Goal: Task Accomplishment & Management: Use online tool/utility

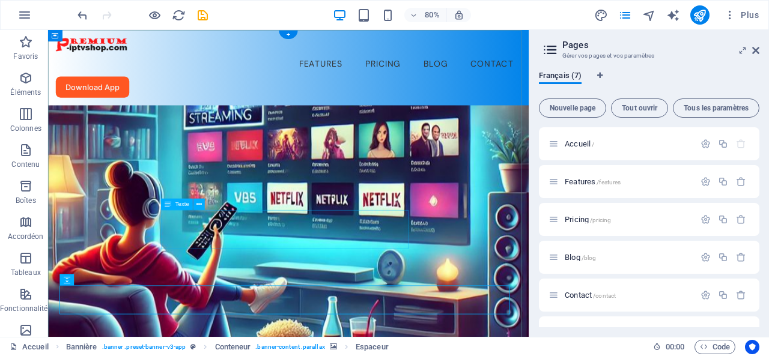
scroll to position [65, 0]
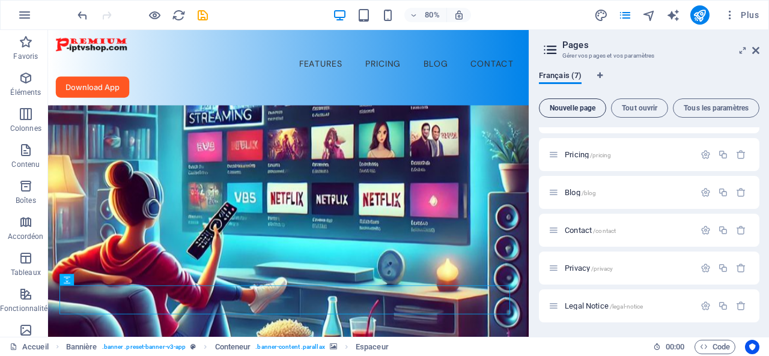
click at [575, 105] on span "Nouvelle page" at bounding box center [573, 108] width 57 height 7
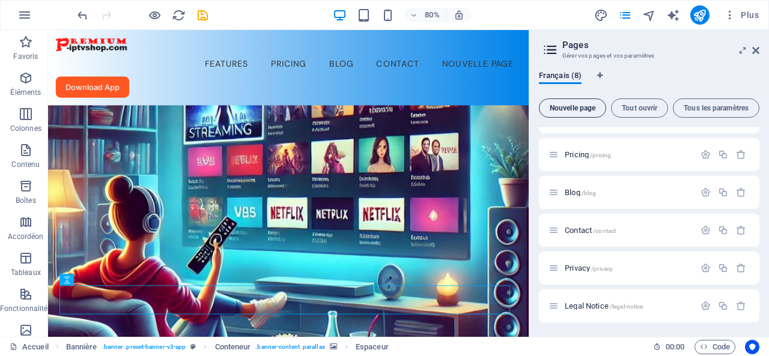
scroll to position [227, 0]
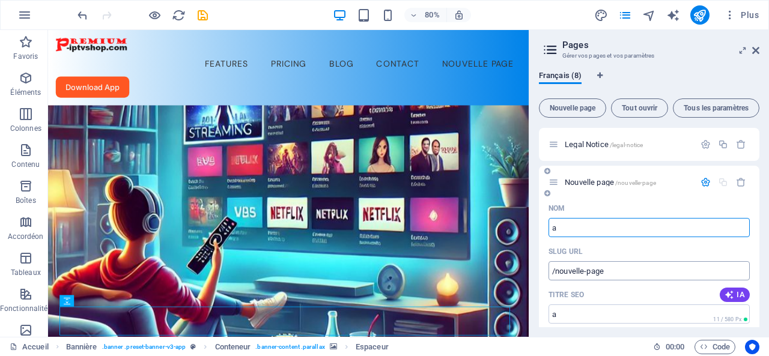
type input "a"
type input "/a"
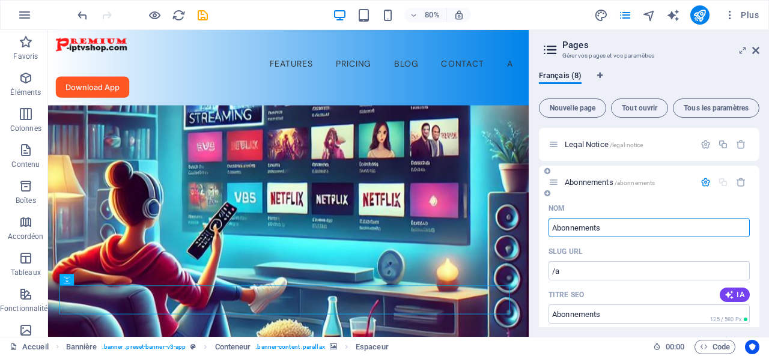
type input "Abonnements"
type input "/abonnements"
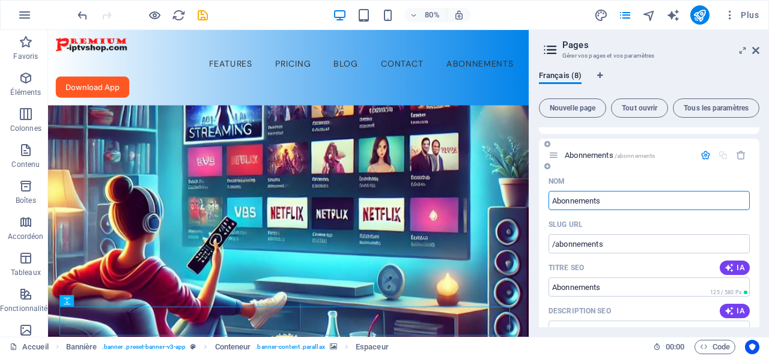
scroll to position [221, 0]
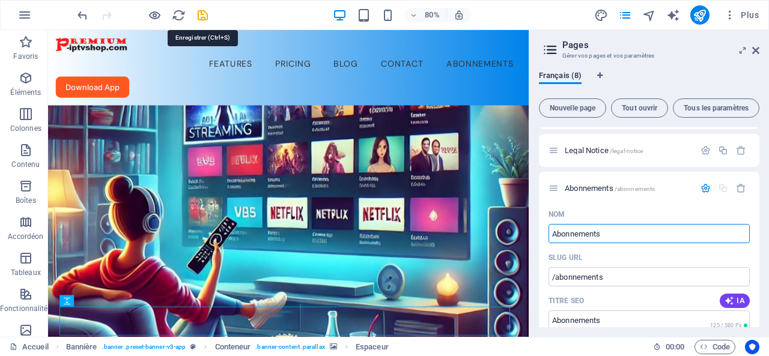
click at [200, 13] on icon "save" at bounding box center [203, 15] width 14 height 14
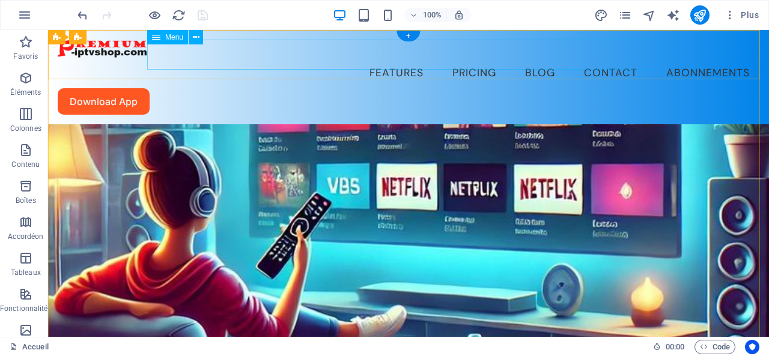
click at [600, 58] on nav "Features Pricing Blog Contact Abonnements" at bounding box center [409, 73] width 702 height 30
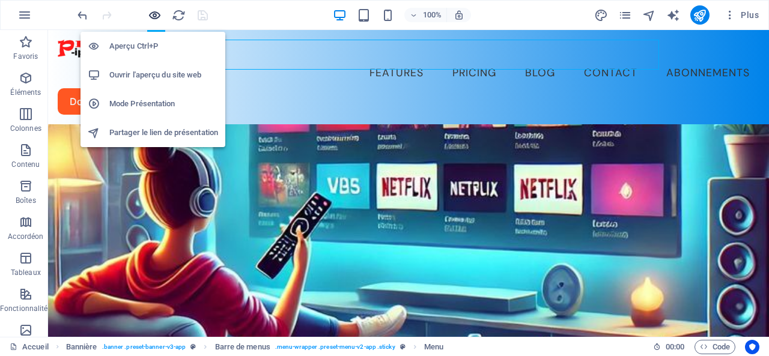
click at [154, 14] on icon "button" at bounding box center [155, 15] width 14 height 14
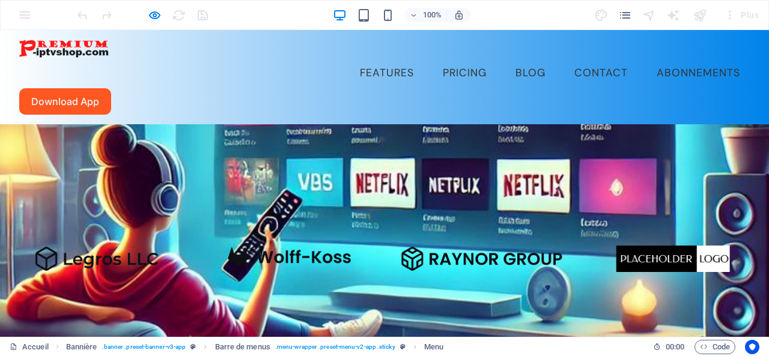
click at [647, 58] on link "Abonnements" at bounding box center [698, 73] width 103 height 30
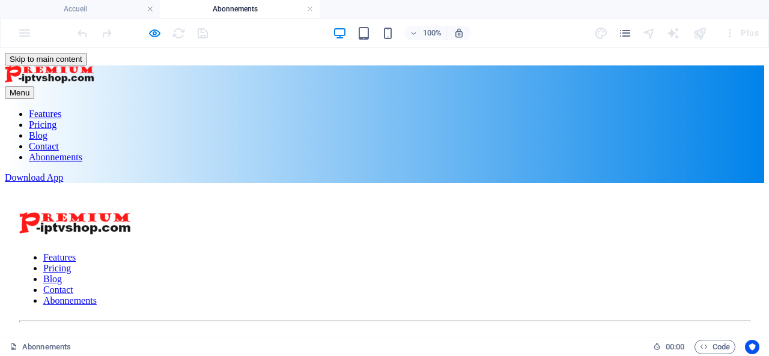
scroll to position [0, 0]
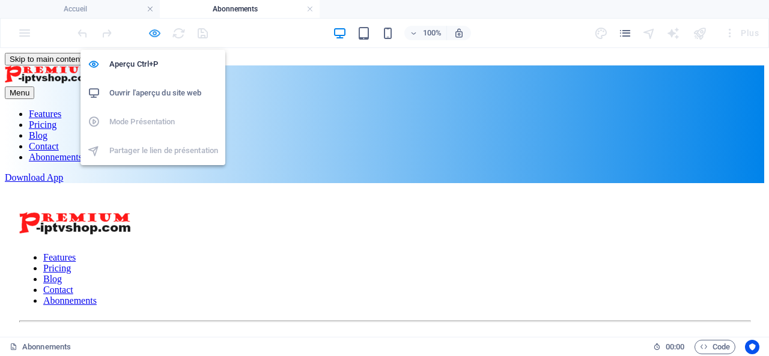
click at [155, 32] on icon "button" at bounding box center [155, 33] width 14 height 14
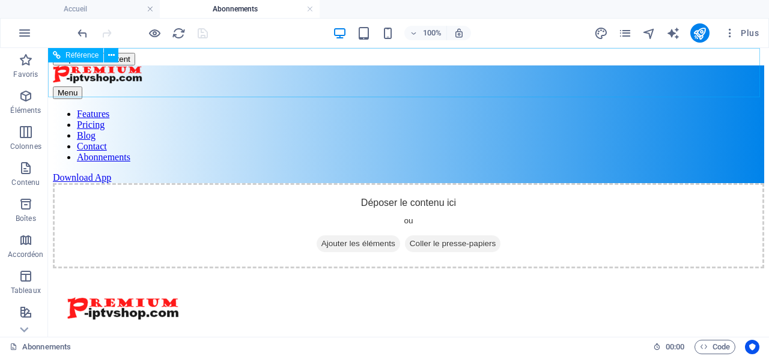
click at [606, 109] on nav "Features Pricing Blog Contact Abonnements" at bounding box center [409, 136] width 712 height 54
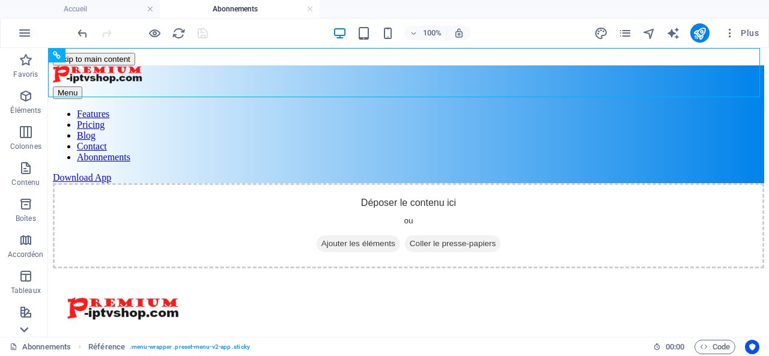
click at [23, 333] on icon at bounding box center [24, 330] width 17 height 17
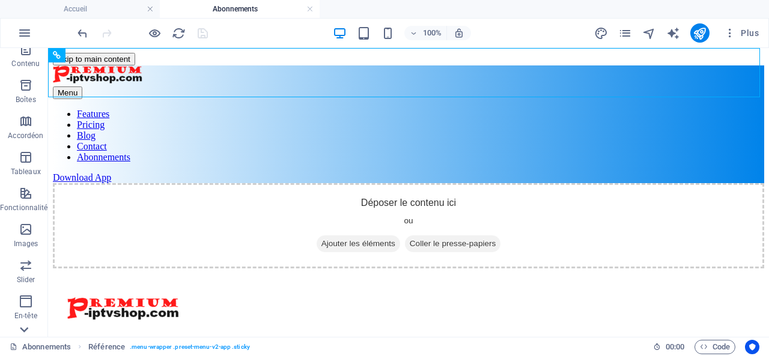
scroll to position [251, 0]
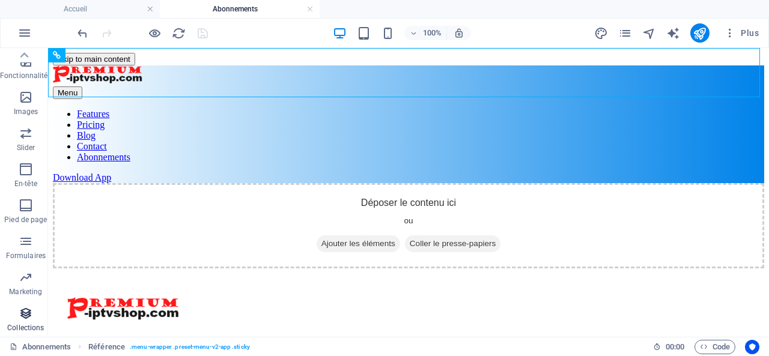
click at [25, 313] on icon "button" at bounding box center [26, 314] width 14 height 14
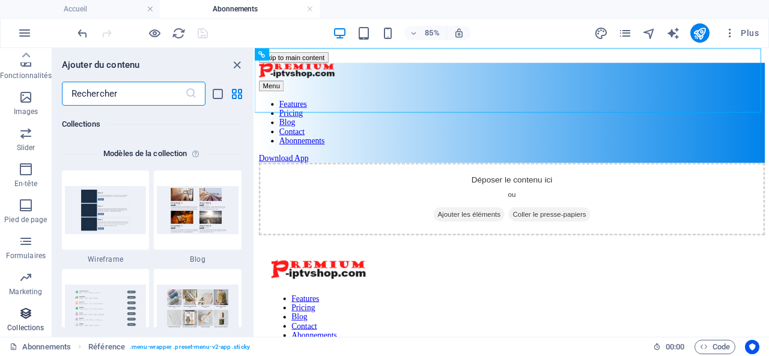
scroll to position [11003, 0]
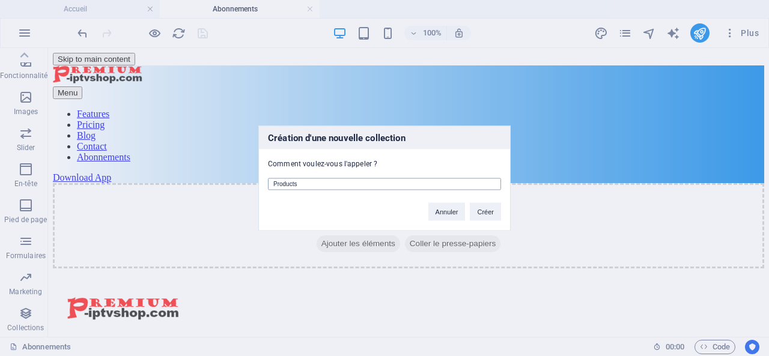
click at [292, 183] on input "Products" at bounding box center [384, 184] width 233 height 12
click at [484, 210] on button "Créer" at bounding box center [485, 212] width 31 height 18
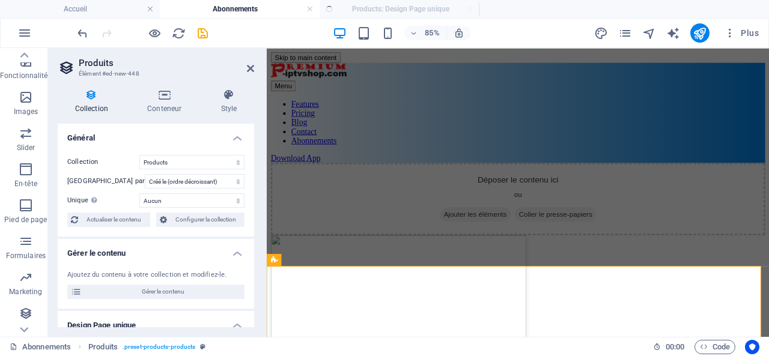
select select "createdAt_DESC"
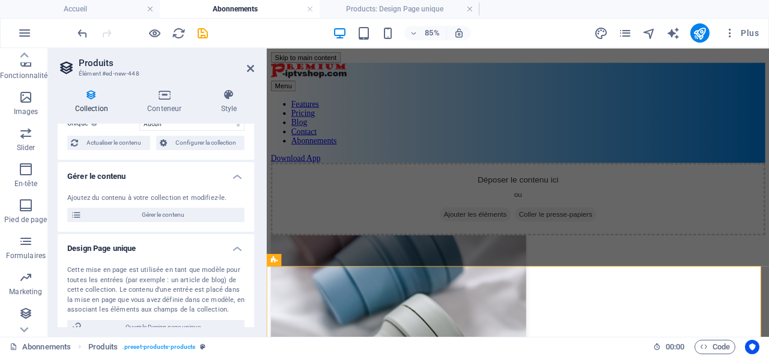
scroll to position [0, 0]
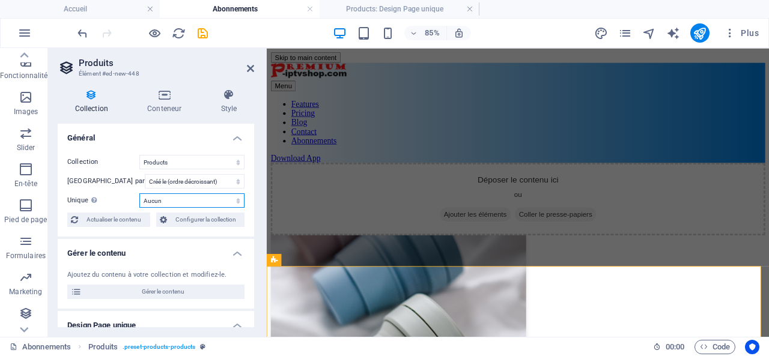
click at [192, 200] on select "Aucun Name Slug Image du produit Prix Numéro du produit Description du produit …" at bounding box center [191, 201] width 105 height 14
click at [176, 198] on select "Aucun Name Slug Image du produit Prix Numéro du produit Description du produit …" at bounding box center [191, 201] width 105 height 14
click at [252, 65] on icon at bounding box center [250, 69] width 7 height 10
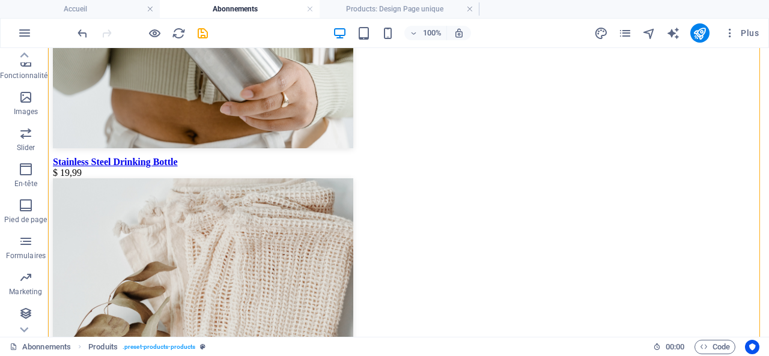
scroll to position [552, 0]
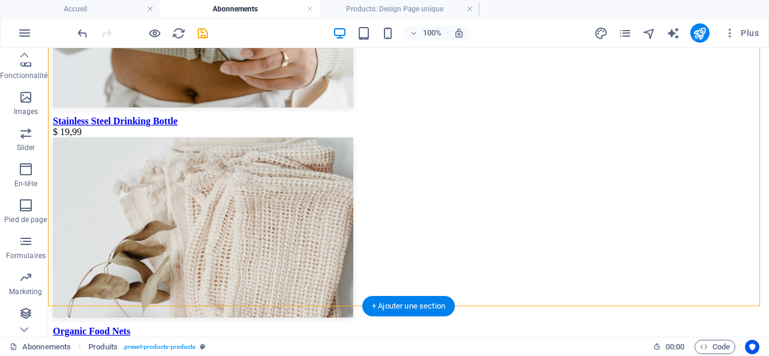
drag, startPoint x: 125, startPoint y: 260, endPoint x: 107, endPoint y: 144, distance: 117.4
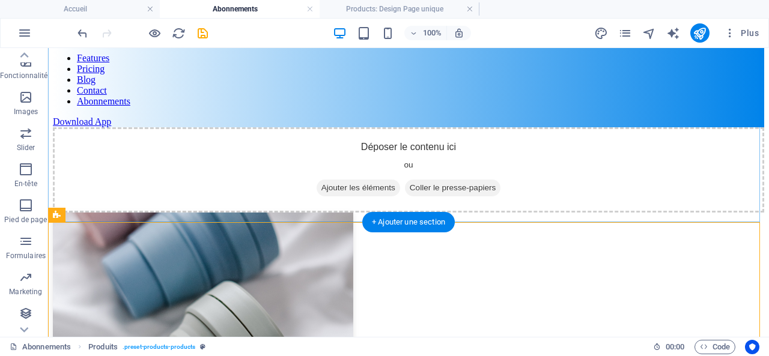
scroll to position [120, 0]
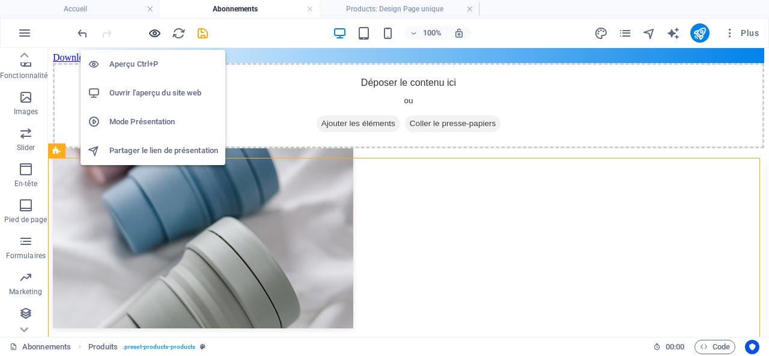
click at [153, 29] on icon "button" at bounding box center [155, 33] width 14 height 14
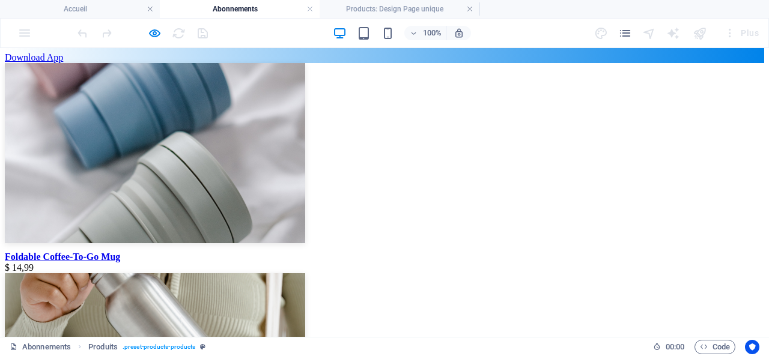
click at [103, 193] on img at bounding box center [155, 153] width 301 height 180
select select
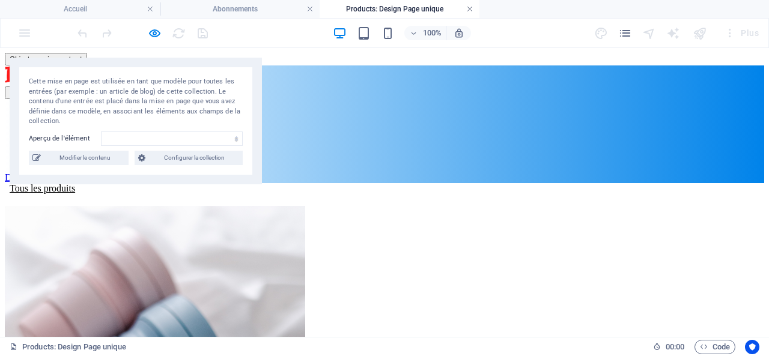
click at [471, 7] on link at bounding box center [469, 9] width 7 height 11
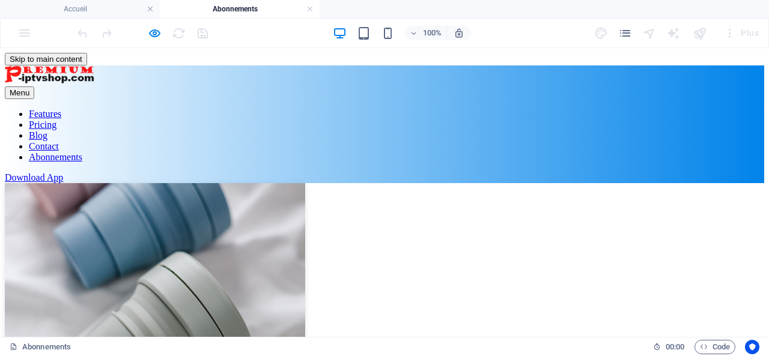
scroll to position [120, 0]
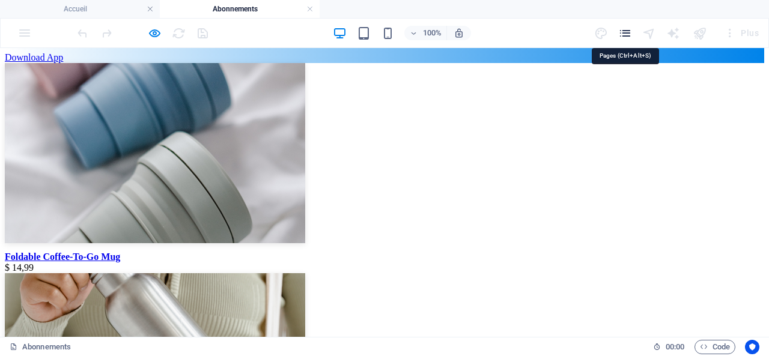
click at [625, 30] on icon "pages" at bounding box center [626, 33] width 14 height 14
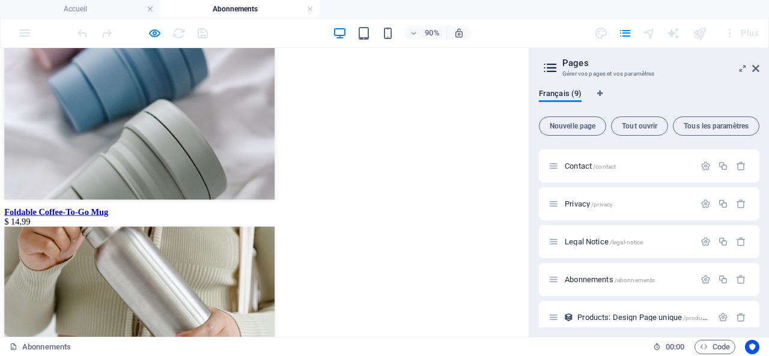
scroll to position [159, 0]
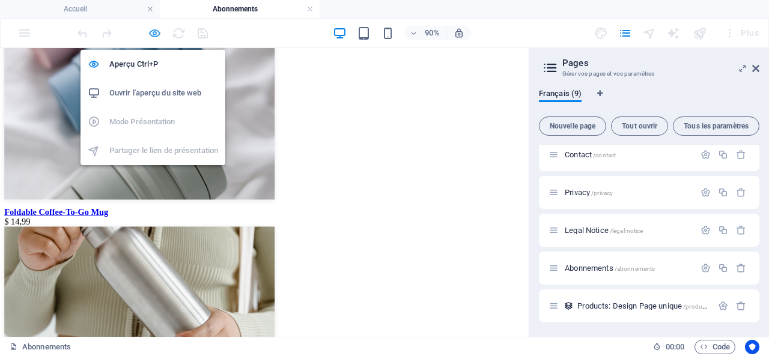
click at [154, 31] on icon "button" at bounding box center [155, 33] width 14 height 14
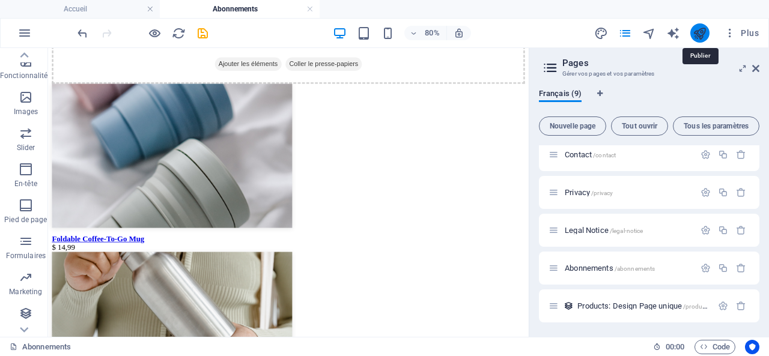
click at [701, 33] on icon "publish" at bounding box center [700, 33] width 14 height 14
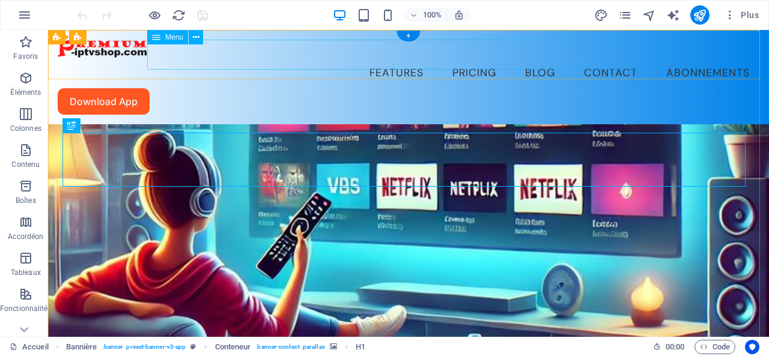
click at [597, 58] on nav "Features Pricing Blog Contact Abonnements" at bounding box center [409, 73] width 702 height 30
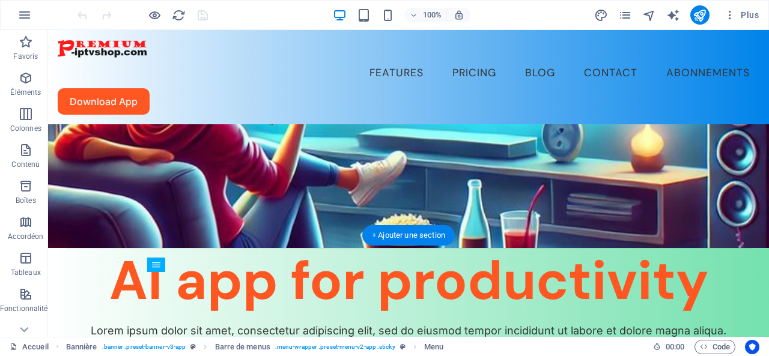
scroll to position [120, 0]
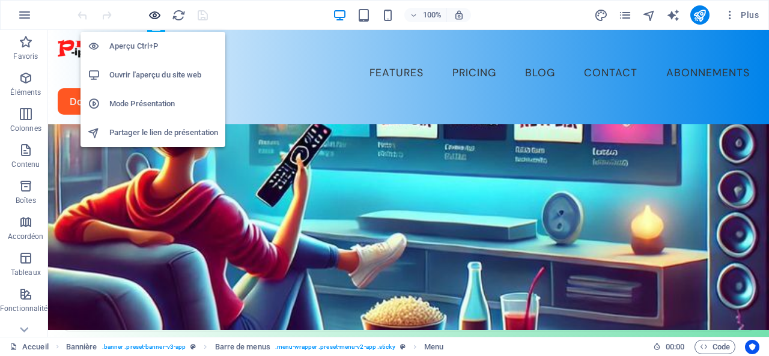
click at [154, 13] on icon "button" at bounding box center [155, 15] width 14 height 14
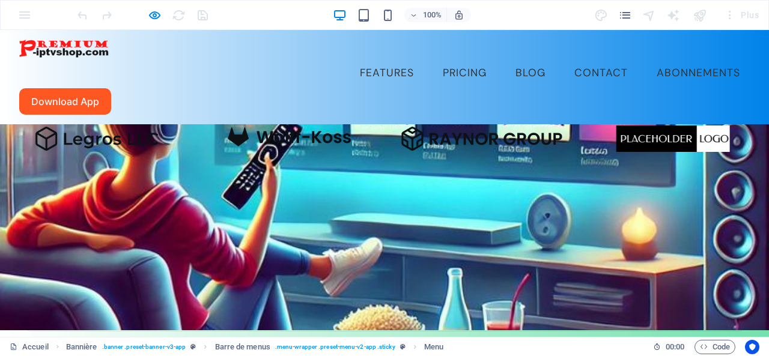
click at [647, 58] on link "Abonnements" at bounding box center [698, 73] width 103 height 30
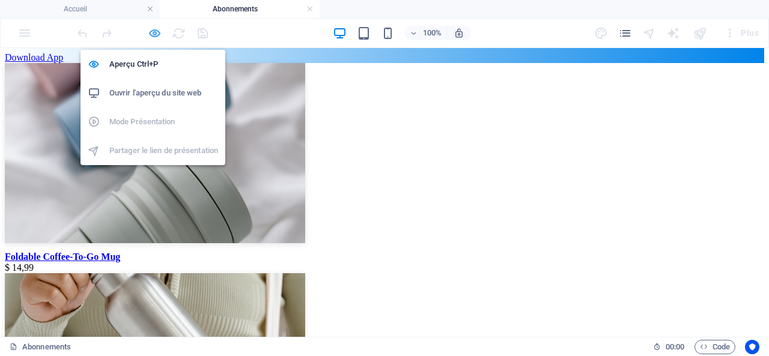
drag, startPoint x: 157, startPoint y: 32, endPoint x: 254, endPoint y: 34, distance: 96.2
click at [157, 32] on icon "button" at bounding box center [155, 33] width 14 height 14
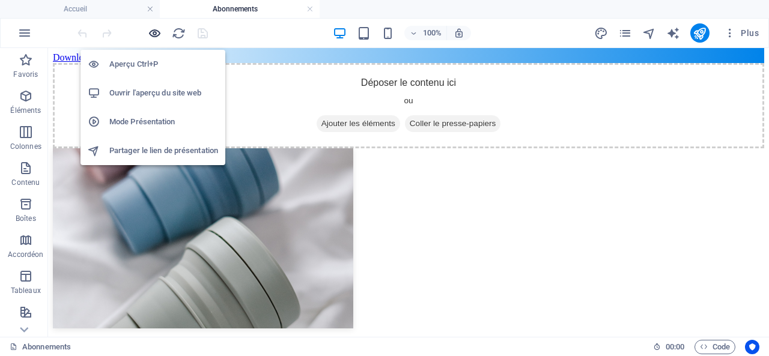
click at [151, 31] on icon "button" at bounding box center [155, 33] width 14 height 14
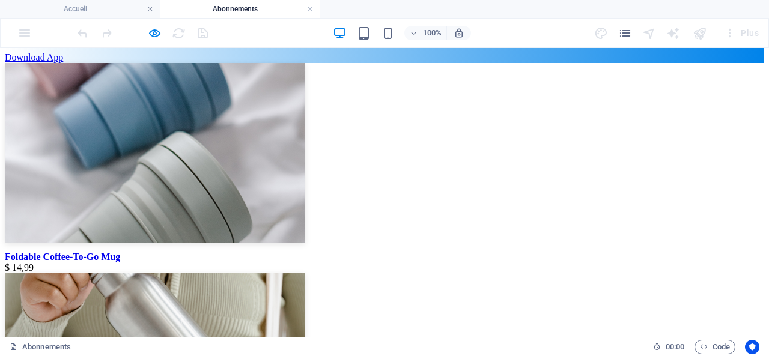
click at [105, 181] on img at bounding box center [155, 153] width 301 height 180
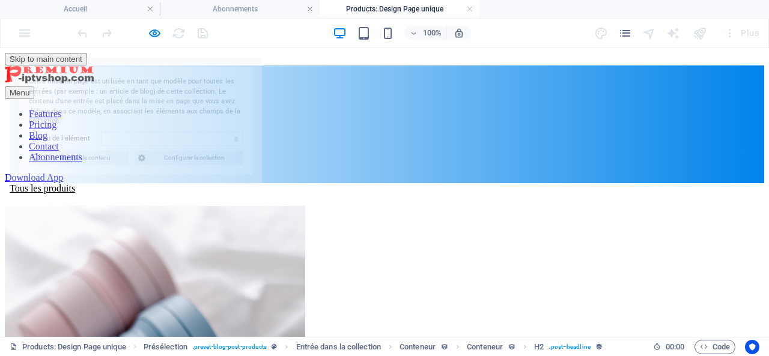
scroll to position [0, 0]
select select "68e4d070d62ec541e20ed49a"
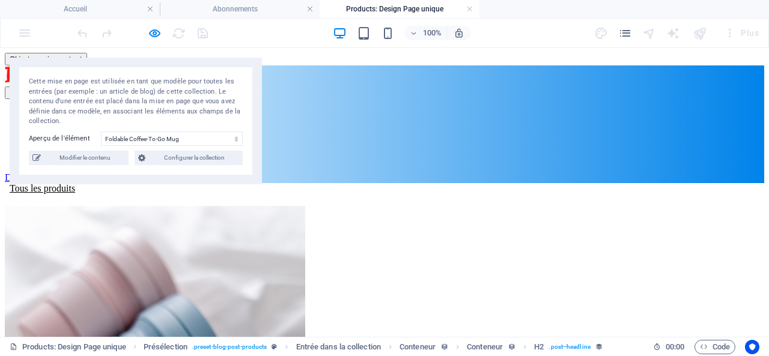
drag, startPoint x: 393, startPoint y: 5, endPoint x: 375, endPoint y: 10, distance: 18.7
click at [391, 4] on h4 "Products: Design Page unique" at bounding box center [400, 8] width 160 height 13
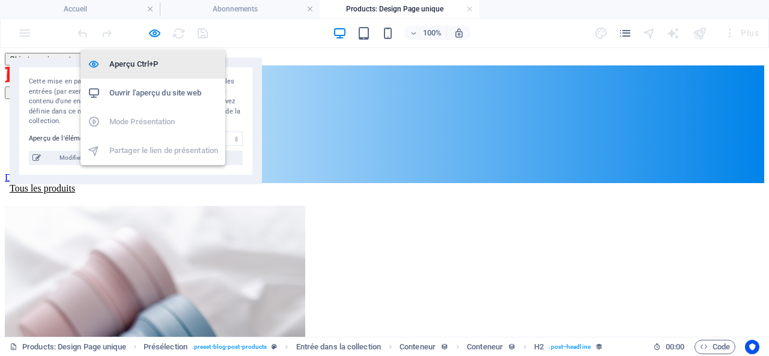
click at [144, 63] on h6 "Aperçu Ctrl+P" at bounding box center [163, 64] width 109 height 14
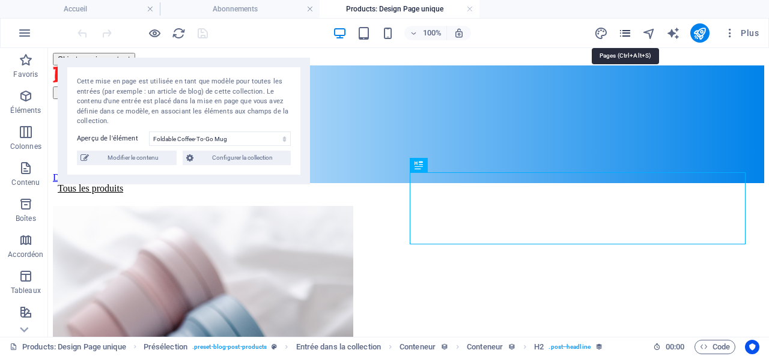
click at [625, 28] on icon "pages" at bounding box center [626, 33] width 14 height 14
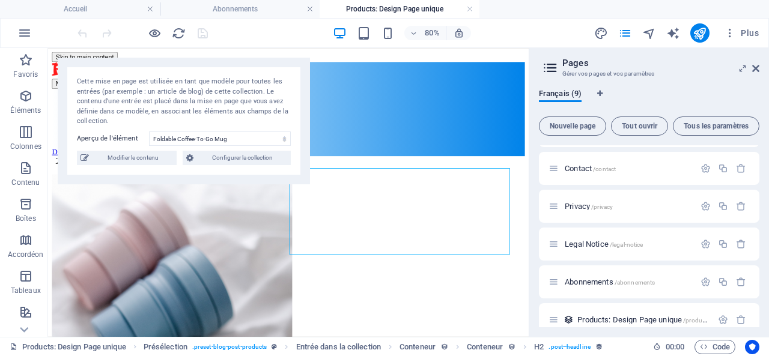
scroll to position [159, 0]
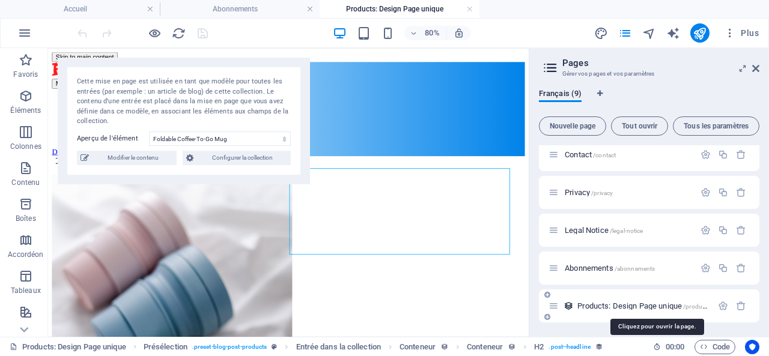
click at [660, 305] on span "Products: Design Page unique /products-élément" at bounding box center [656, 306] width 156 height 9
click at [721, 302] on icon "button" at bounding box center [723, 306] width 10 height 10
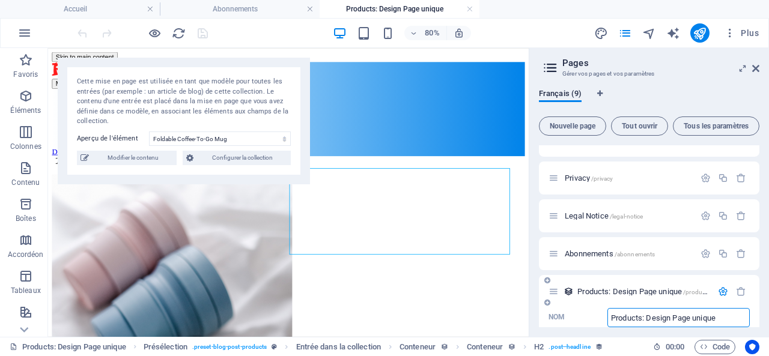
scroll to position [233, 0]
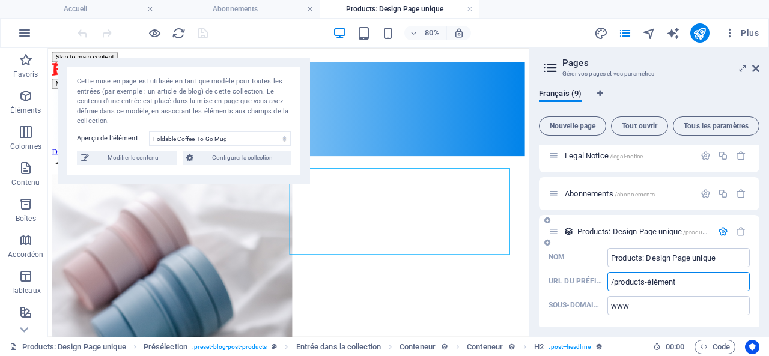
drag, startPoint x: 677, startPoint y: 281, endPoint x: 607, endPoint y: 283, distance: 70.3
click at [608, 283] on input "/products-élément" at bounding box center [679, 281] width 142 height 19
click at [212, 138] on select "Foldable Coffee-To-Go Mug Stainless Steel Drinking Bottle Organic Food Nets Nat…" at bounding box center [220, 139] width 142 height 14
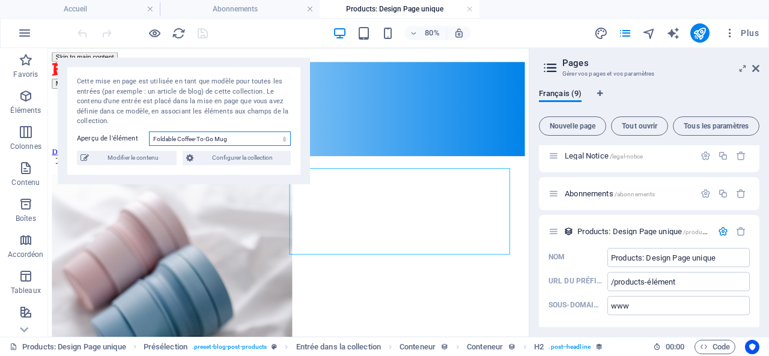
click at [212, 137] on select "Foldable Coffee-To-Go Mug Stainless Steel Drinking Bottle Organic Food Nets Nat…" at bounding box center [220, 139] width 142 height 14
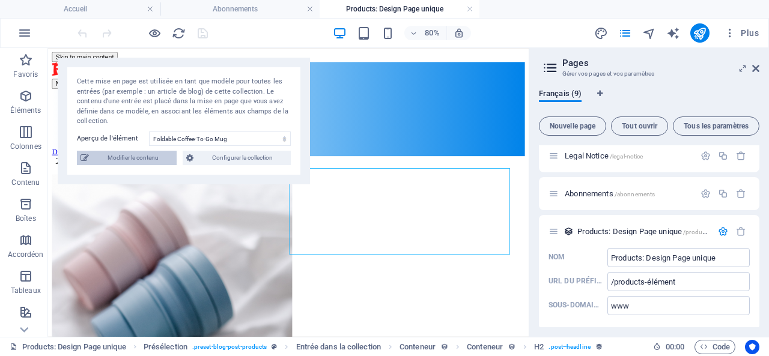
click at [123, 157] on span "Modifier le contenu" at bounding box center [133, 158] width 81 height 14
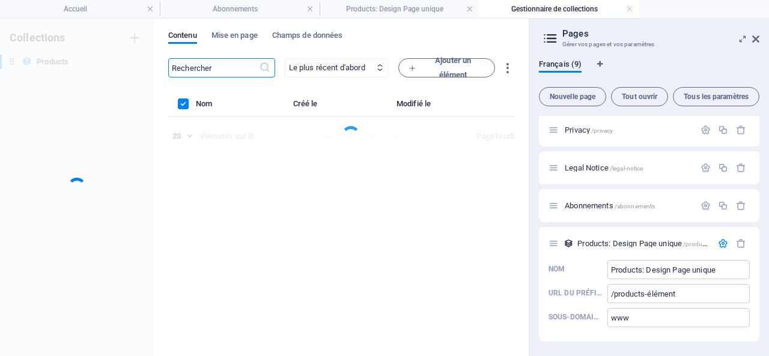
scroll to position [191, 0]
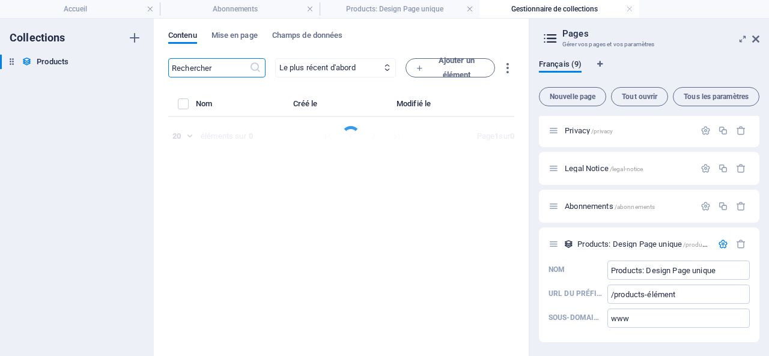
select select "Out of stock"
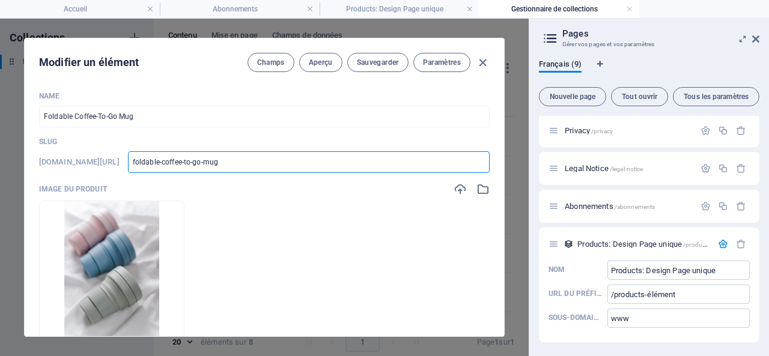
drag, startPoint x: 287, startPoint y: 160, endPoint x: 179, endPoint y: 159, distance: 108.2
click at [179, 159] on div "[DOMAIN_NAME][URL] foldable-coffee-to-go-mug ​" at bounding box center [264, 162] width 451 height 22
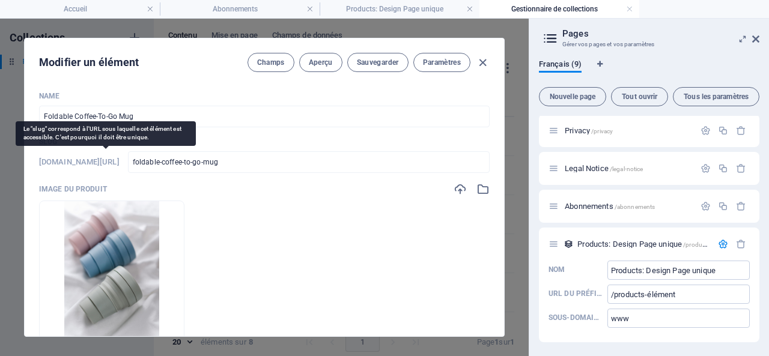
drag, startPoint x: 173, startPoint y: 159, endPoint x: 109, endPoint y: 163, distance: 64.5
click at [109, 163] on h6 "[DOMAIN_NAME][URL]" at bounding box center [79, 162] width 81 height 14
copy h6 "products-élément/"
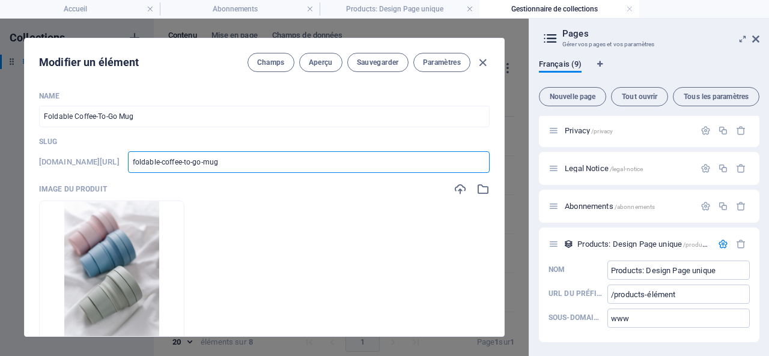
drag, startPoint x: 276, startPoint y: 160, endPoint x: 176, endPoint y: 160, distance: 100.4
click at [176, 160] on div "[DOMAIN_NAME][URL] foldable-coffee-to-go-mug ​" at bounding box center [264, 162] width 451 height 22
click at [264, 61] on span "Champs" at bounding box center [271, 63] width 28 height 10
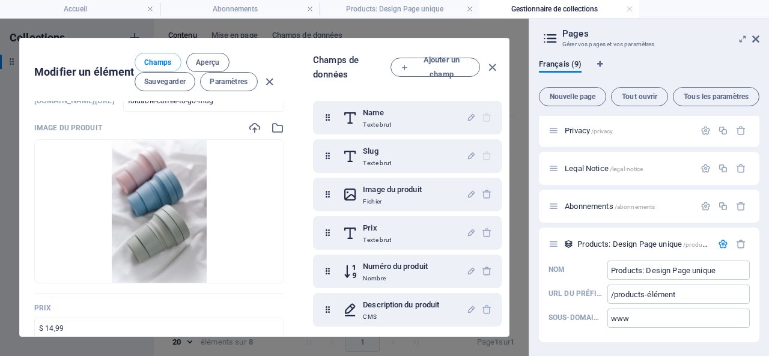
scroll to position [120, 0]
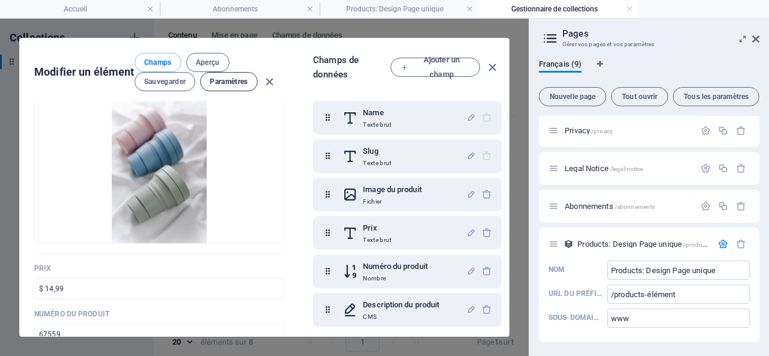
click at [234, 83] on span "Paramètres" at bounding box center [229, 82] width 38 height 10
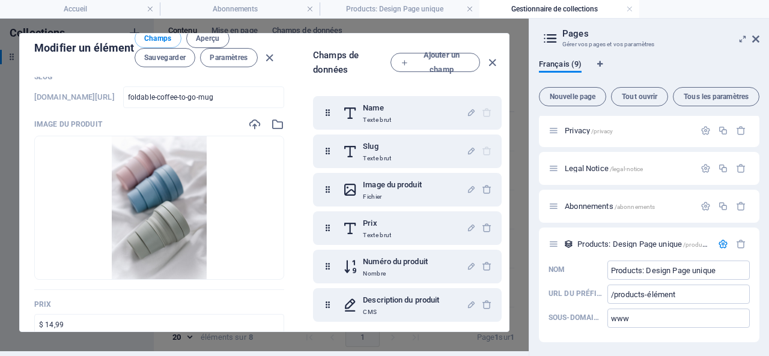
scroll to position [0, 0]
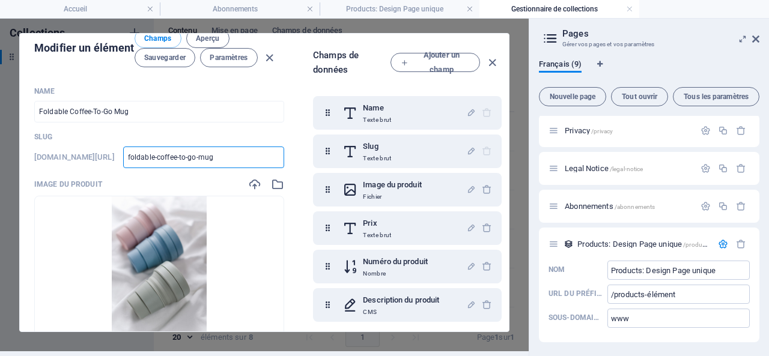
click at [270, 157] on input "foldable-coffee-to-go-mug" at bounding box center [203, 158] width 161 height 22
drag, startPoint x: 270, startPoint y: 157, endPoint x: 180, endPoint y: 156, distance: 90.2
click at [180, 156] on input "foldable-coffee-to-go-mug" at bounding box center [203, 158] width 161 height 22
click at [230, 156] on input "foldable-coffee-to-go-mug" at bounding box center [203, 158] width 161 height 22
drag, startPoint x: 210, startPoint y: 156, endPoint x: 281, endPoint y: 155, distance: 71.5
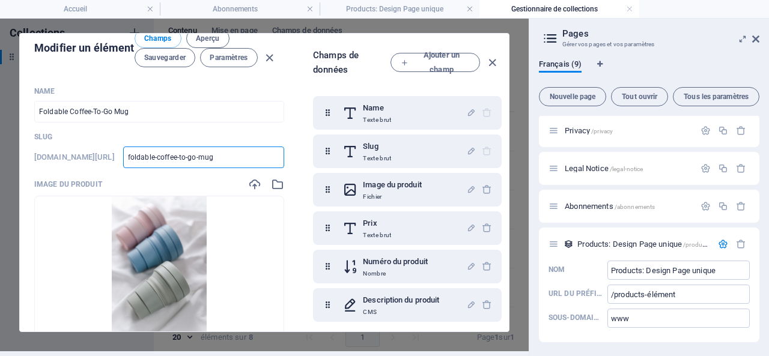
click at [281, 155] on div "Name Foldable Coffee-To-Go Mug ​ Slug [DOMAIN_NAME][URL] foldable-coffee-to-go-…" at bounding box center [159, 204] width 279 height 255
type input "foldable"
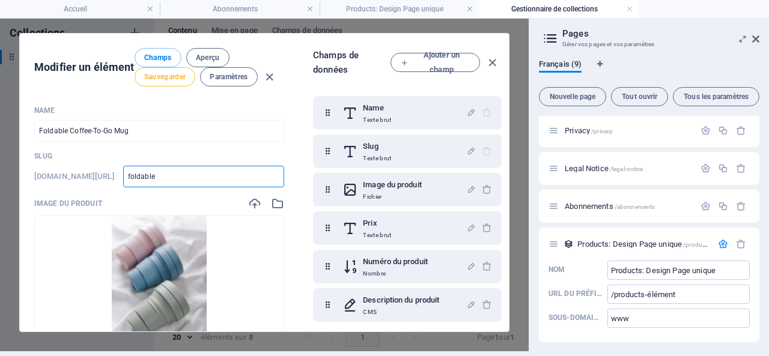
type input "foldable"
click at [157, 76] on span "Sauvegarder" at bounding box center [165, 77] width 42 height 10
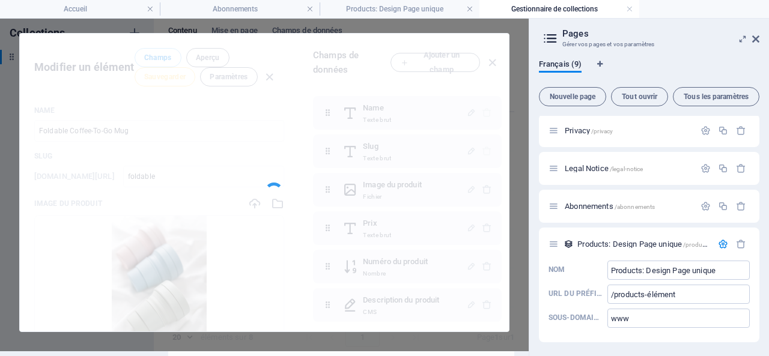
type input "foldable"
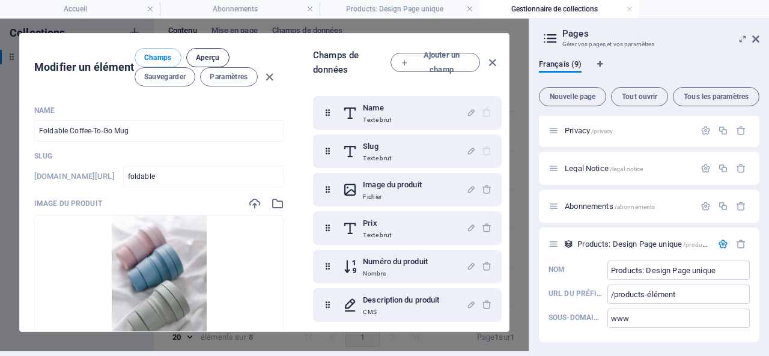
click at [213, 56] on span "Aperçu" at bounding box center [208, 58] width 24 height 10
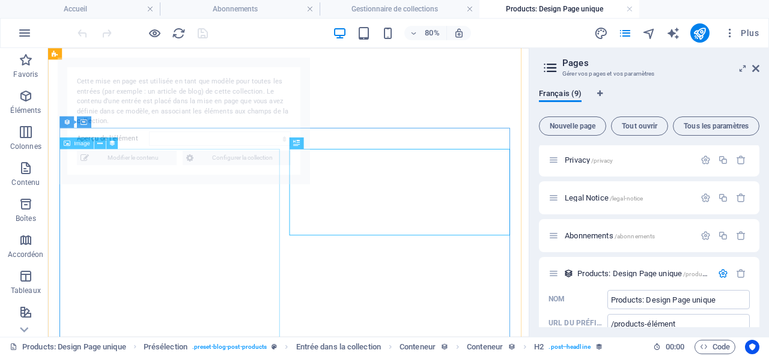
select select "68e4d070d62ec541e20ed49a"
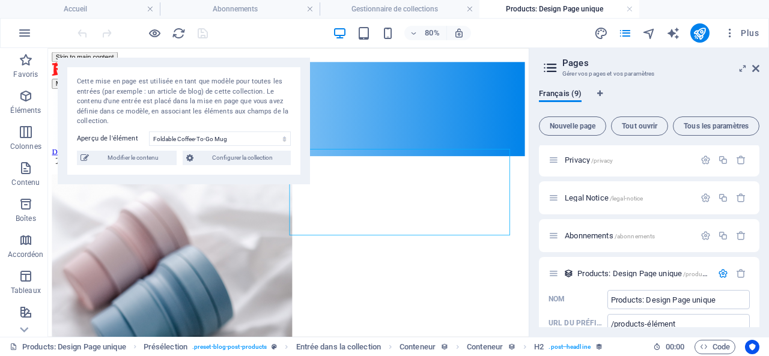
scroll to position [23, 0]
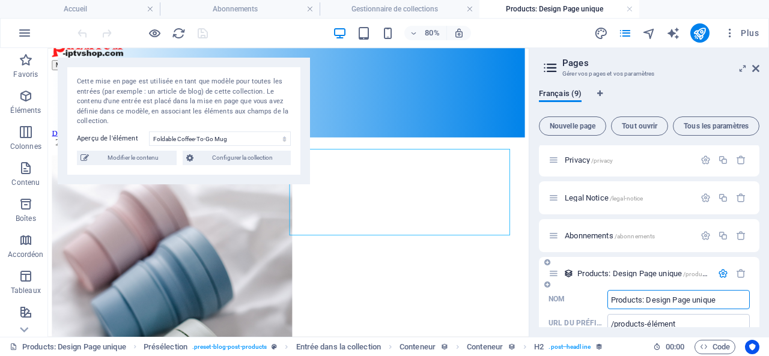
click at [727, 302] on input "Products: Design Page unique" at bounding box center [679, 299] width 142 height 19
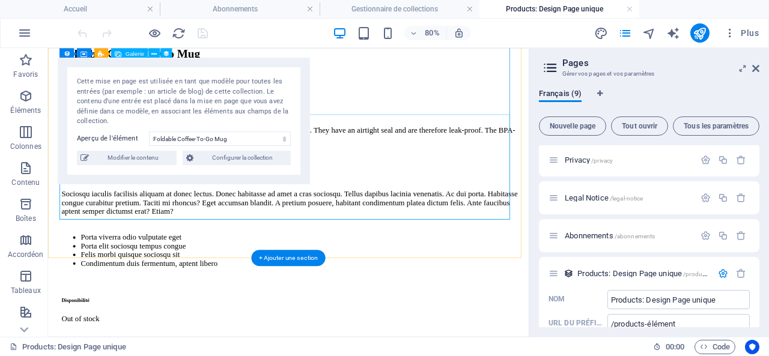
scroll to position [496, 0]
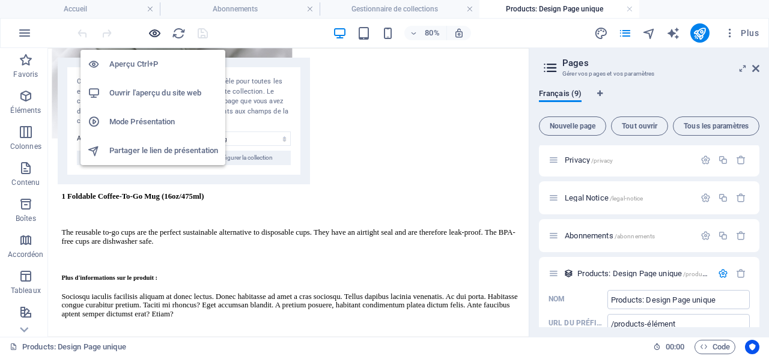
click at [153, 32] on icon "button" at bounding box center [155, 33] width 14 height 14
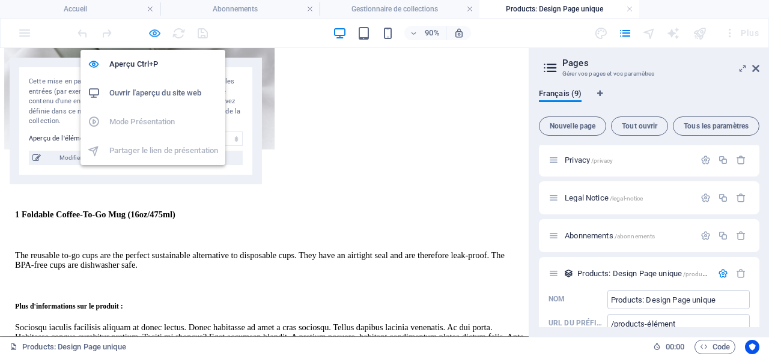
click at [154, 31] on icon "button" at bounding box center [155, 33] width 14 height 14
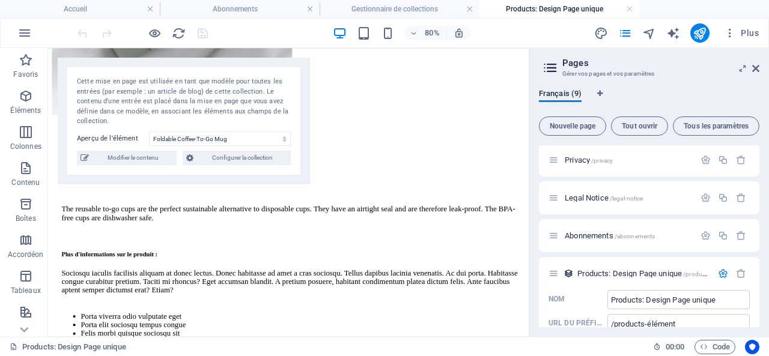
click at [239, 29] on div "80% Plus" at bounding box center [419, 32] width 689 height 19
click at [632, 7] on link at bounding box center [629, 9] width 7 height 11
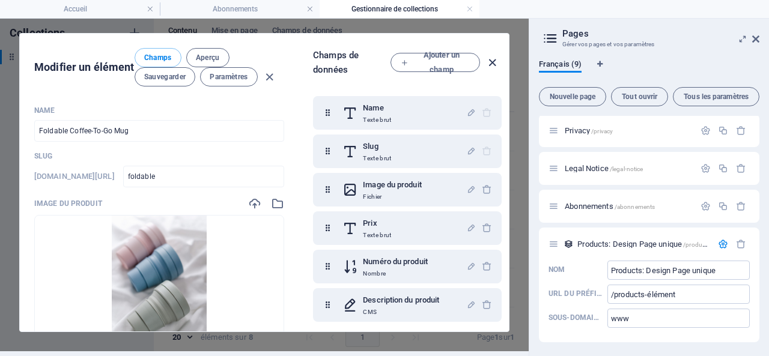
click at [489, 60] on icon "button" at bounding box center [493, 63] width 14 height 14
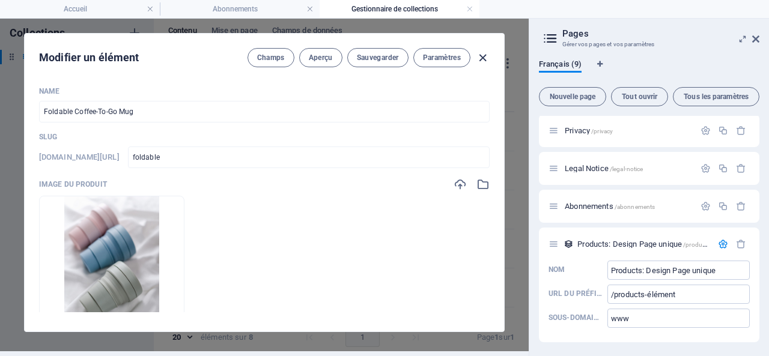
click at [480, 55] on icon "button" at bounding box center [483, 58] width 14 height 14
type input "foldable"
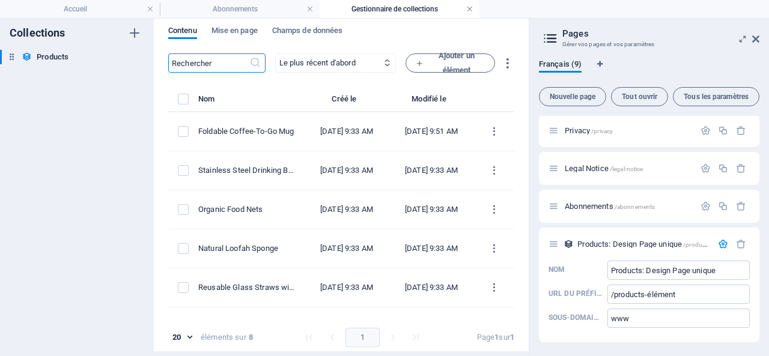
click at [472, 9] on link at bounding box center [469, 9] width 7 height 11
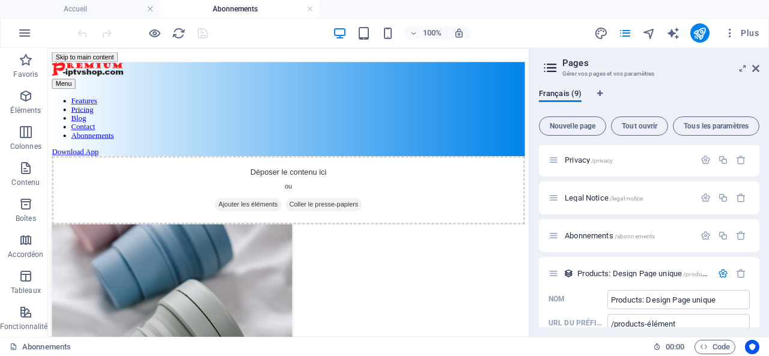
scroll to position [114, 0]
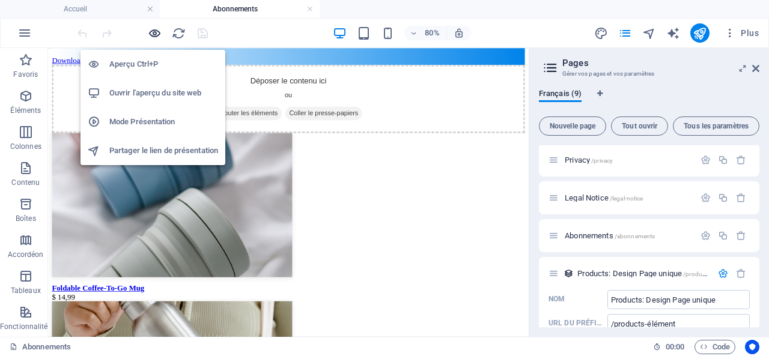
click at [156, 31] on icon "button" at bounding box center [155, 33] width 14 height 14
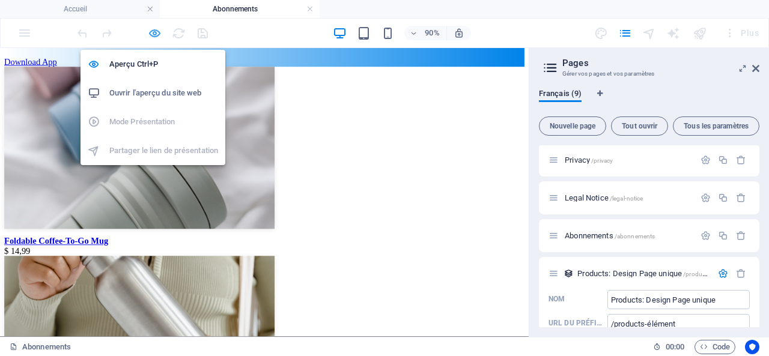
click at [156, 32] on icon "button" at bounding box center [155, 33] width 14 height 14
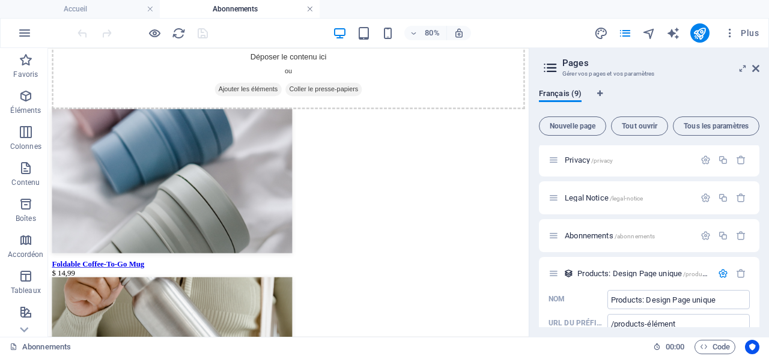
click at [309, 9] on link at bounding box center [310, 9] width 7 height 11
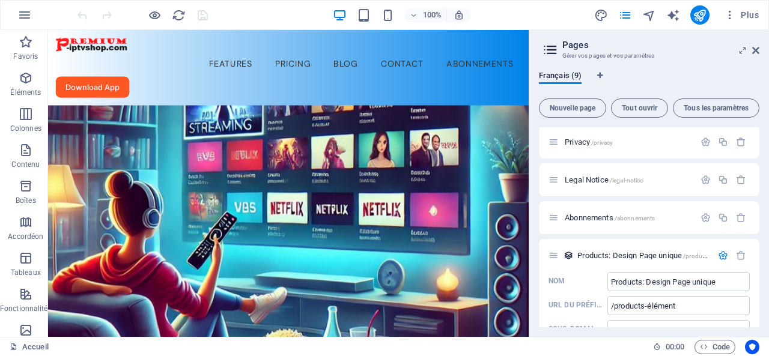
scroll to position [120, 0]
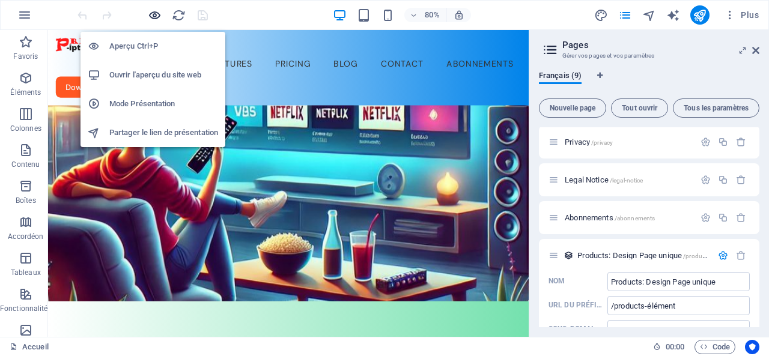
click at [152, 19] on icon "button" at bounding box center [155, 15] width 14 height 14
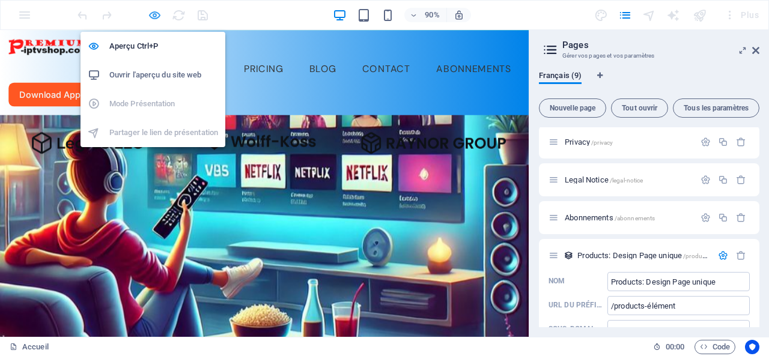
click at [150, 16] on icon "button" at bounding box center [155, 15] width 14 height 14
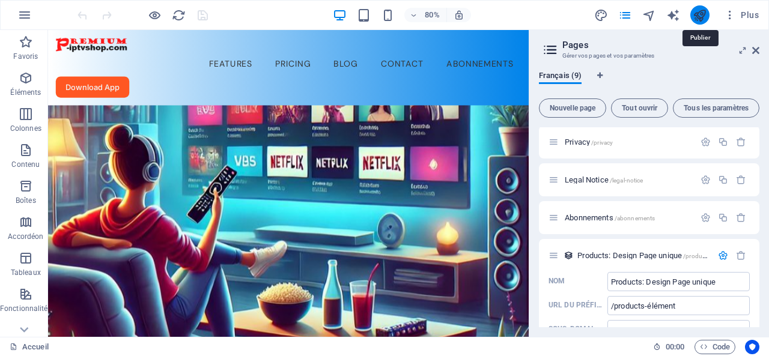
click at [700, 13] on icon "publish" at bounding box center [700, 15] width 14 height 14
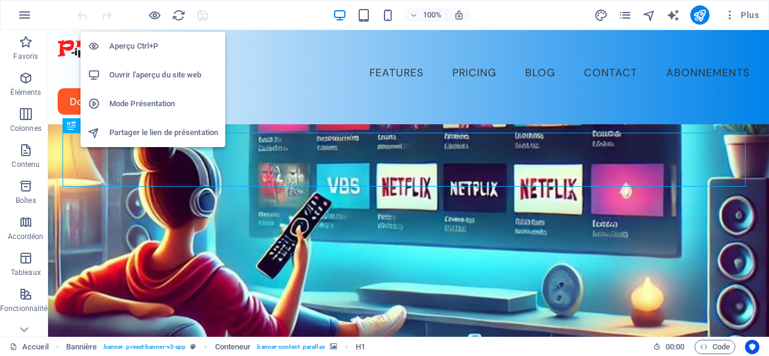
click at [156, 74] on h6 "Ouvrir l'aperçu du site web" at bounding box center [163, 75] width 109 height 14
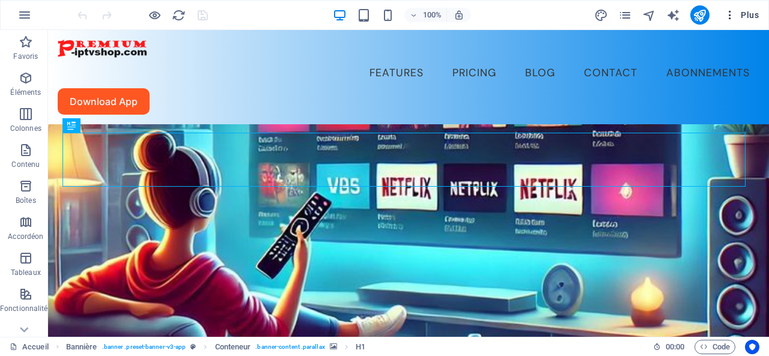
click at [751, 13] on span "Plus" at bounding box center [741, 15] width 35 height 12
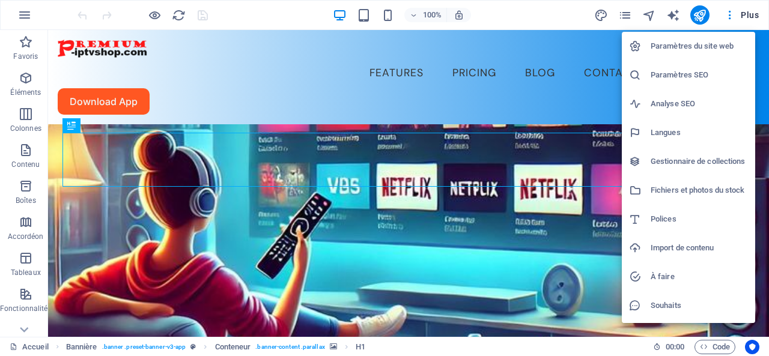
click at [689, 161] on h6 "Gestionnaire de collections" at bounding box center [699, 161] width 97 height 14
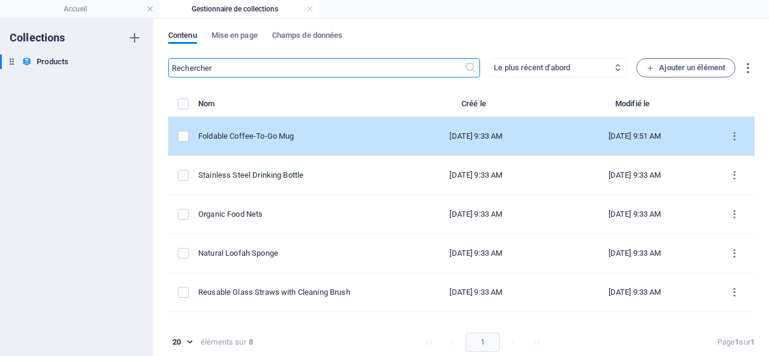
click at [314, 134] on div "Foldable Coffee-To-Go Mug" at bounding box center [292, 136] width 189 height 11
select select "Out of stock"
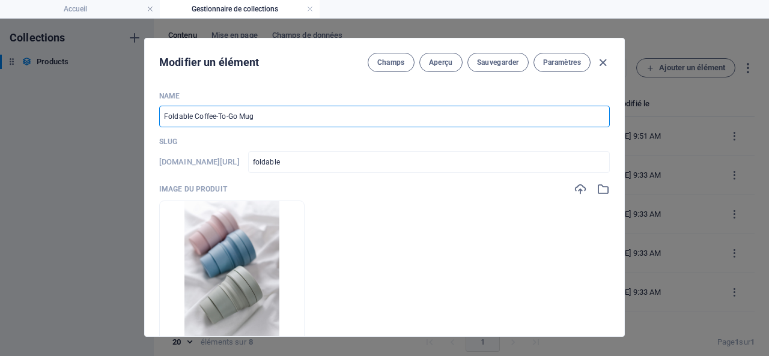
drag, startPoint x: 261, startPoint y: 117, endPoint x: 145, endPoint y: 117, distance: 116.0
click at [145, 117] on div "Name Foldable Coffee-To-Go Mug ​ Slug www.example.com/products-élément/ foldabl…" at bounding box center [385, 209] width 480 height 255
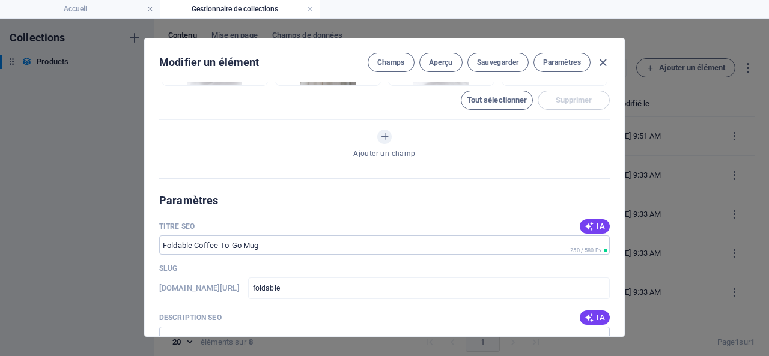
scroll to position [601, 0]
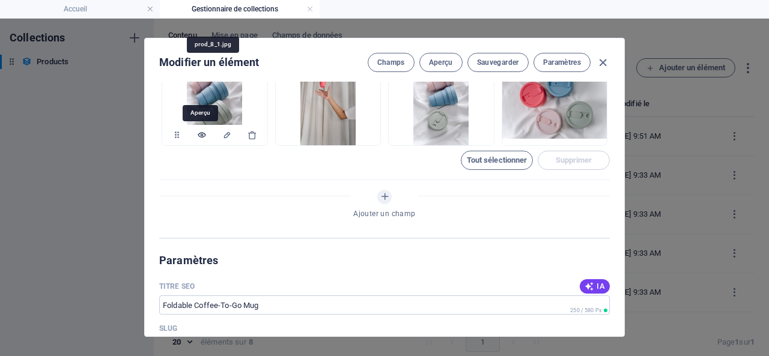
click at [198, 134] on icon "button" at bounding box center [202, 135] width 10 height 10
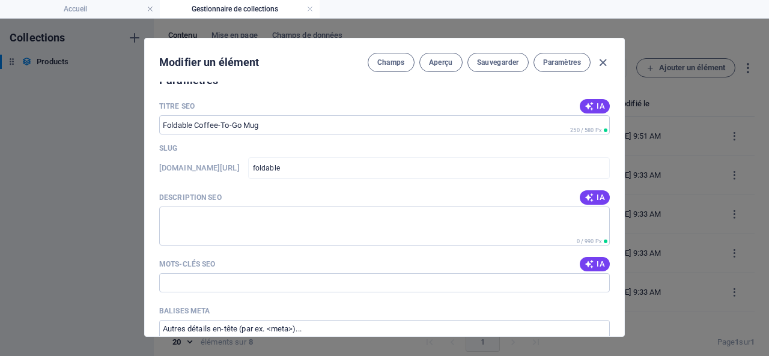
scroll to position [842, 0]
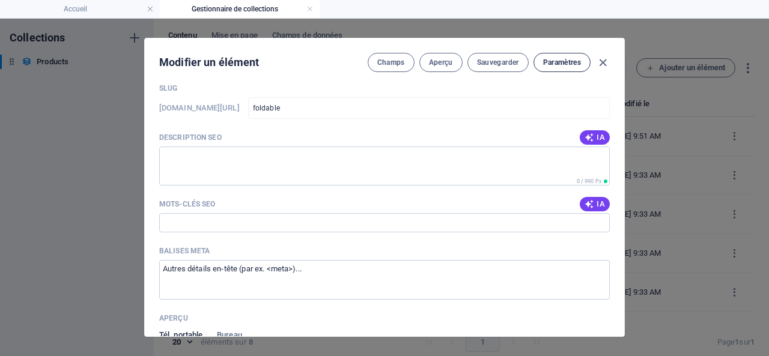
click at [563, 60] on span "Paramètres" at bounding box center [562, 63] width 38 height 10
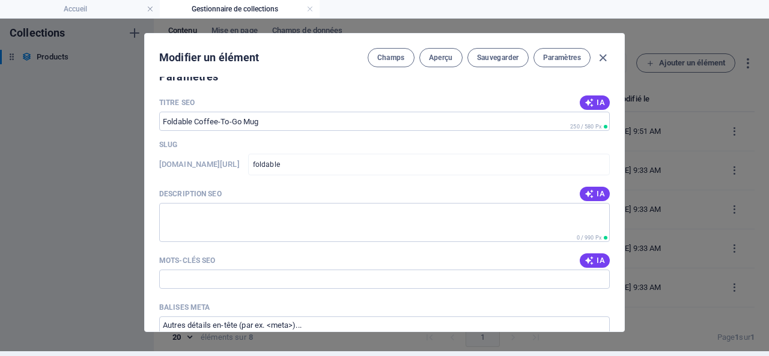
scroll to position [772, 0]
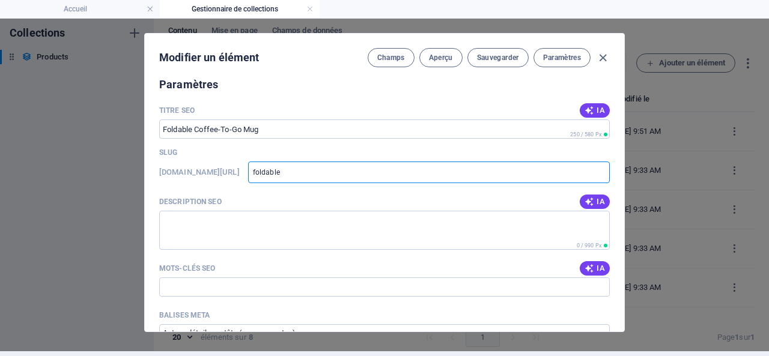
click at [304, 170] on input "foldable" at bounding box center [429, 173] width 362 height 22
drag, startPoint x: 308, startPoint y: 169, endPoint x: 295, endPoint y: 169, distance: 12.6
click at [295, 169] on div "www.example.com/products-élément/ foldable ​" at bounding box center [384, 173] width 451 height 22
drag, startPoint x: 359, startPoint y: 171, endPoint x: 427, endPoint y: 171, distance: 67.9
click at [427, 171] on input "foldable" at bounding box center [429, 173] width 362 height 22
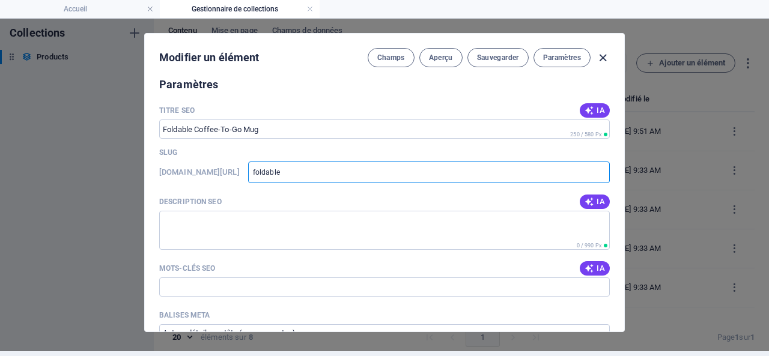
click at [600, 54] on icon "button" at bounding box center [603, 58] width 14 height 14
type input "foldable"
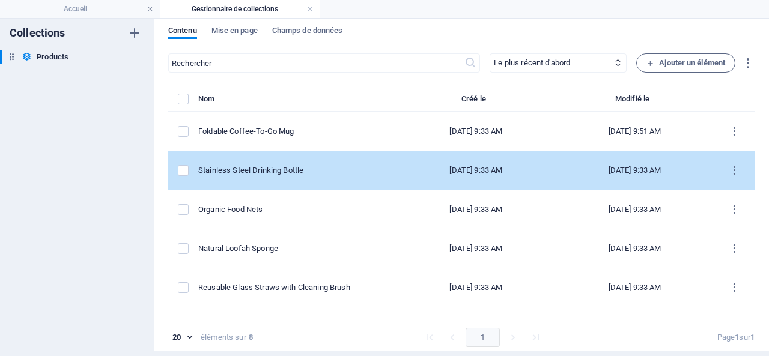
scroll to position [0, 0]
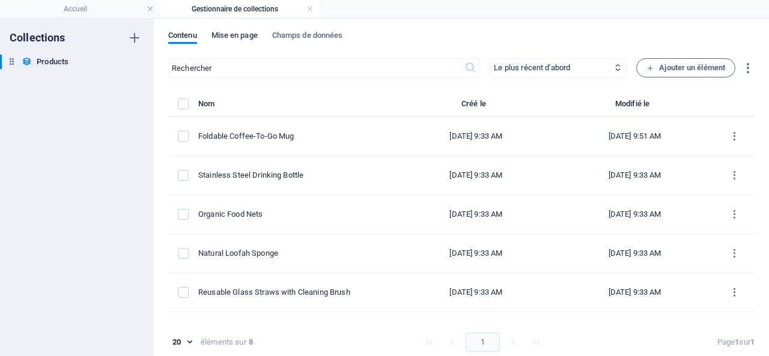
click at [236, 31] on span "Mise en page" at bounding box center [235, 36] width 46 height 17
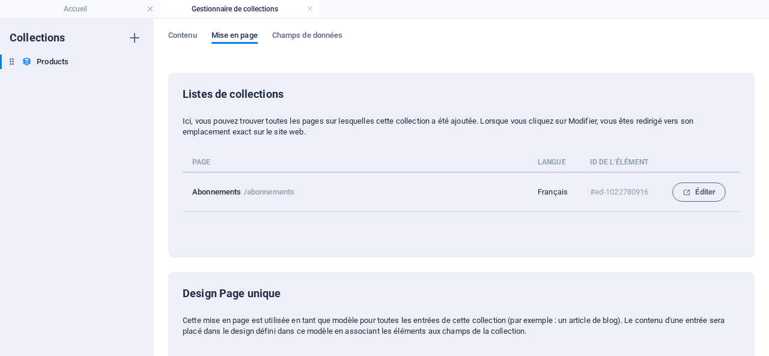
drag, startPoint x: 299, startPoint y: 193, endPoint x: 249, endPoint y: 191, distance: 50.5
click at [249, 191] on td "Abonnements /abonnements" at bounding box center [360, 193] width 355 height 40
copy p "abonnements"
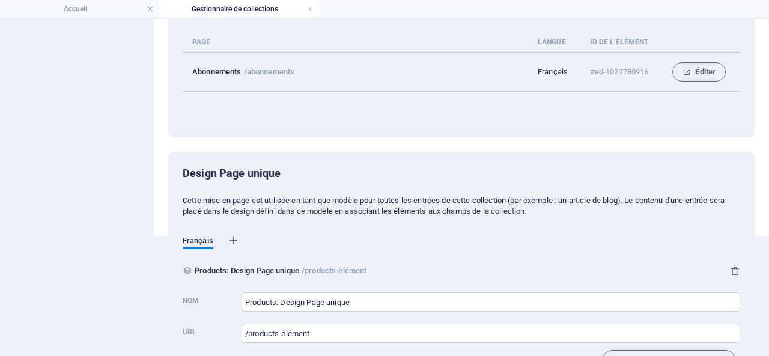
scroll to position [157, 0]
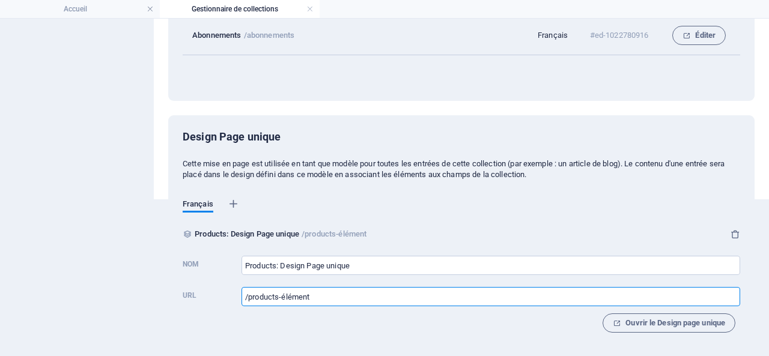
drag, startPoint x: 322, startPoint y: 298, endPoint x: 237, endPoint y: 295, distance: 84.8
click at [237, 295] on label "URL /products-élément ​" at bounding box center [462, 296] width 558 height 26
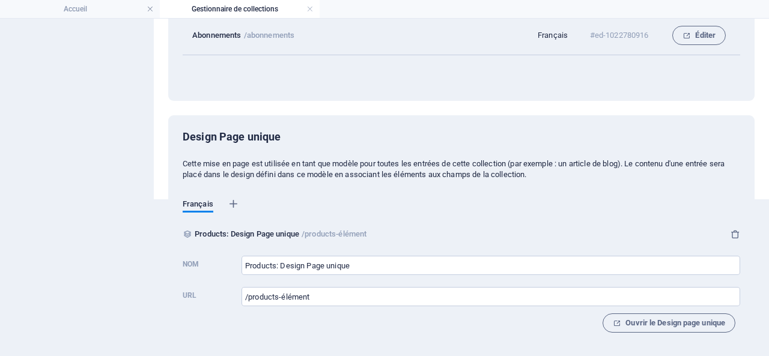
drag, startPoint x: 373, startPoint y: 234, endPoint x: 196, endPoint y: 234, distance: 176.7
click at [196, 234] on div "Products: Design Page unique /products-élément" at bounding box center [276, 234] width 186 height 14
copy div "Products: Design Page unique /products-élément"
click at [236, 201] on icon "button" at bounding box center [234, 204] width 12 height 12
select select "50"
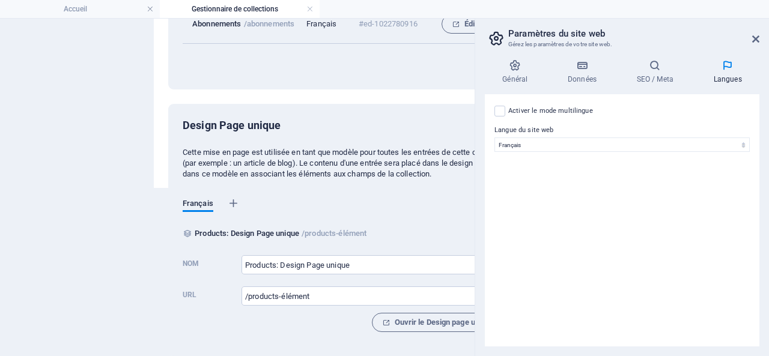
scroll to position [188, 0]
click at [416, 316] on span "Ouvrir le Design page unique" at bounding box center [438, 323] width 112 height 14
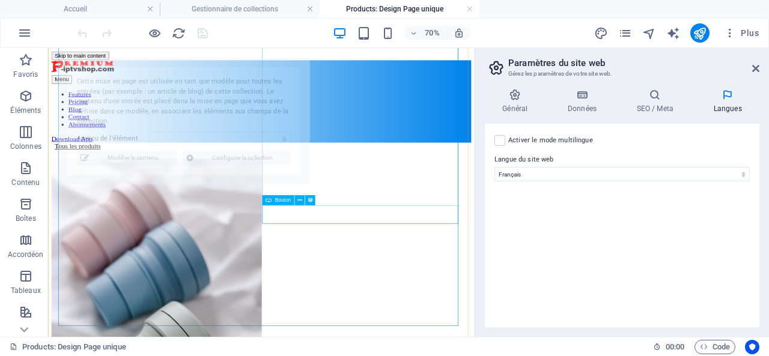
select select "68e4d070d62ec541e20ed49a"
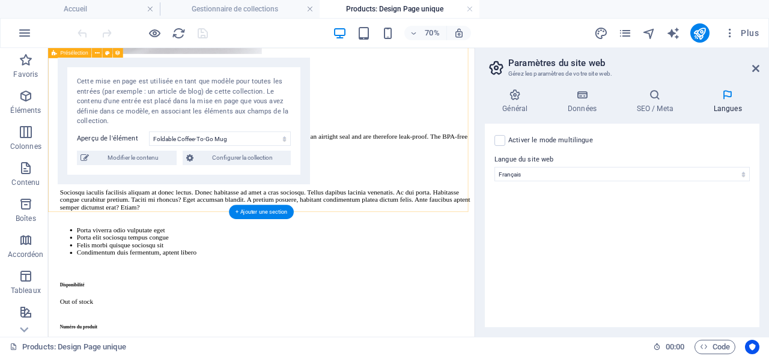
scroll to position [420, 0]
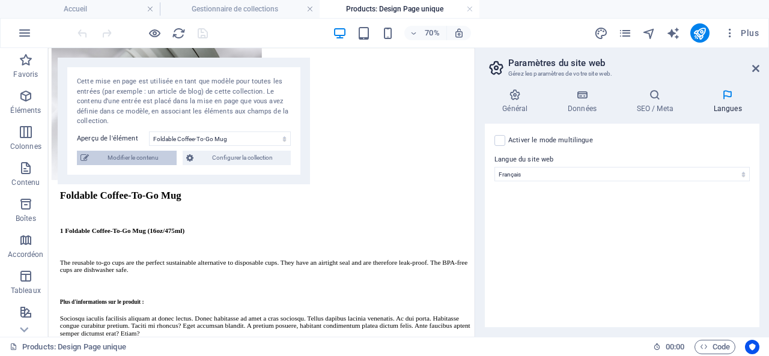
click at [126, 154] on span "Modifier le contenu" at bounding box center [133, 158] width 81 height 14
select select "Out of stock"
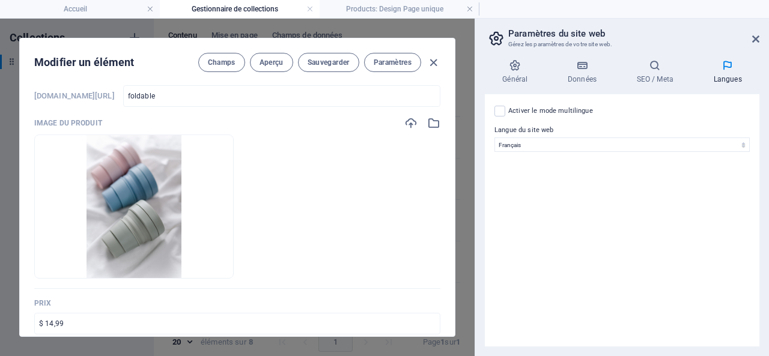
scroll to position [120, 0]
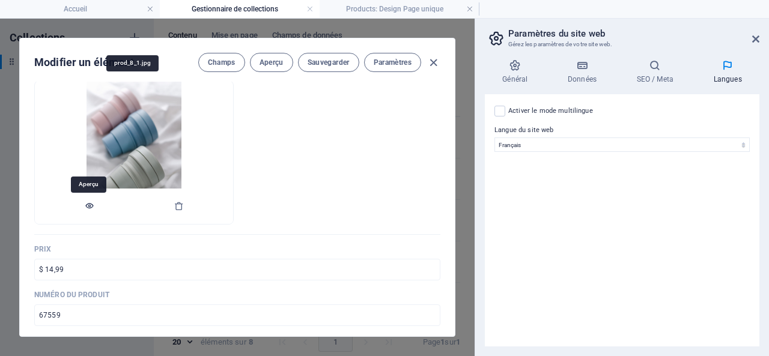
click at [91, 202] on icon "button" at bounding box center [90, 206] width 10 height 10
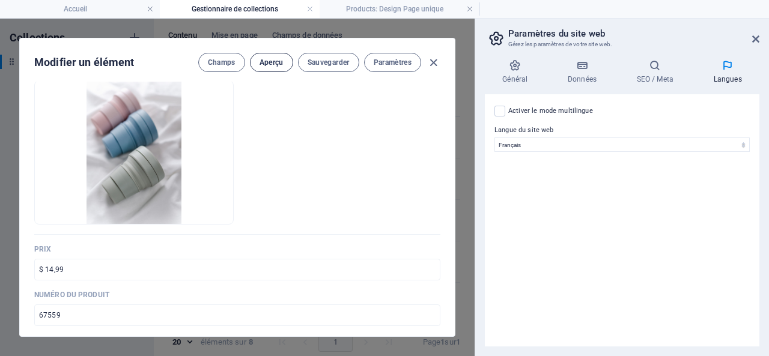
click at [267, 58] on span "Aperçu" at bounding box center [272, 63] width 24 height 10
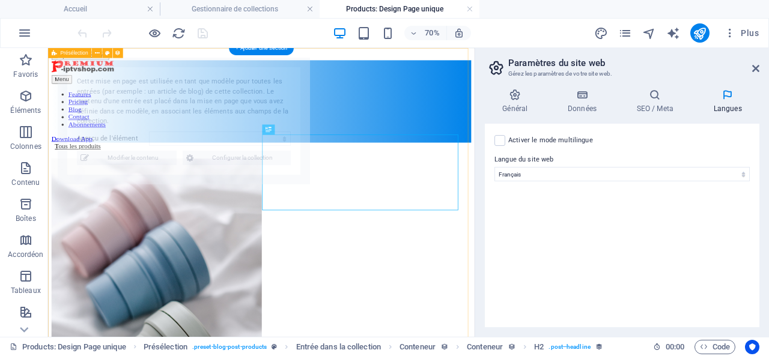
scroll to position [0, 0]
select select "68e4d070d62ec541e20ed49a"
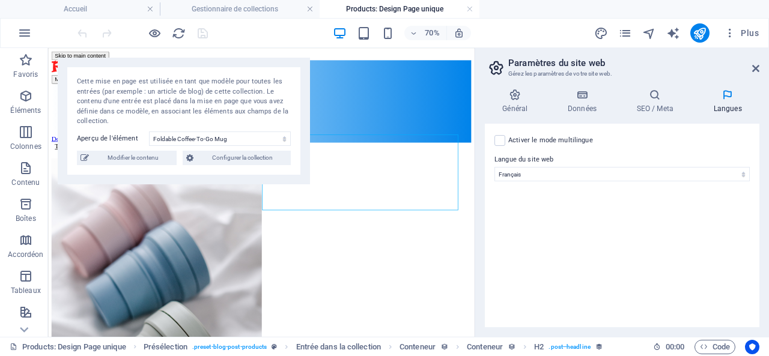
click at [394, 9] on h4 "Products: Design Page unique" at bounding box center [400, 8] width 160 height 13
click at [655, 96] on icon at bounding box center [655, 95] width 72 height 12
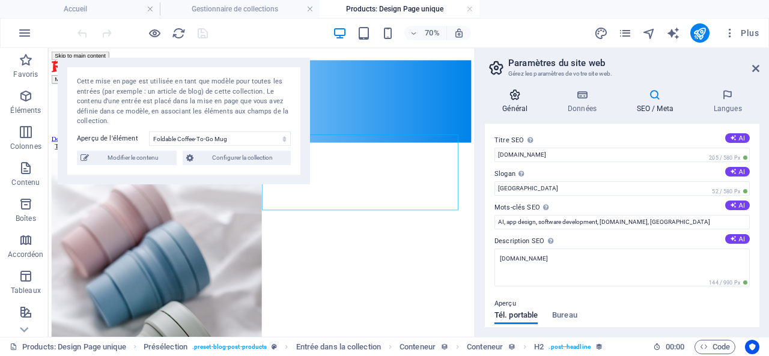
click at [511, 99] on icon at bounding box center [515, 95] width 61 height 12
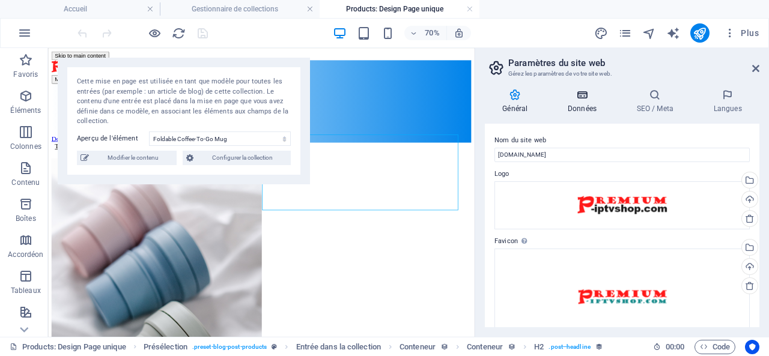
click at [582, 97] on icon at bounding box center [583, 95] width 64 height 12
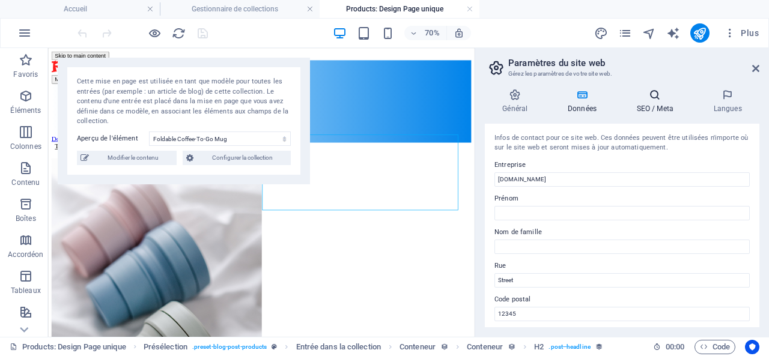
click at [655, 99] on icon at bounding box center [655, 95] width 72 height 12
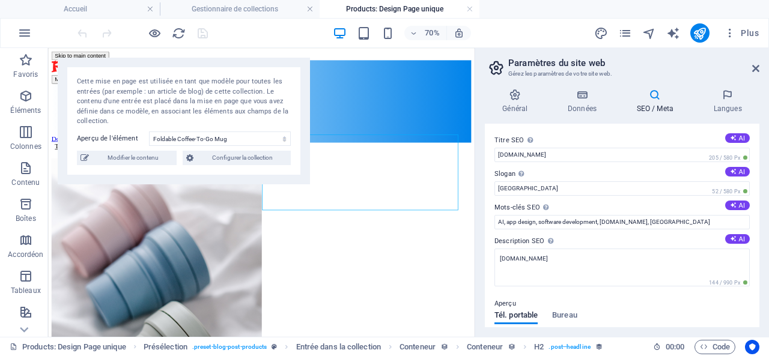
click at [655, 99] on icon at bounding box center [655, 95] width 72 height 12
click at [138, 158] on span "Modifier le contenu" at bounding box center [133, 158] width 81 height 14
type input "foldable"
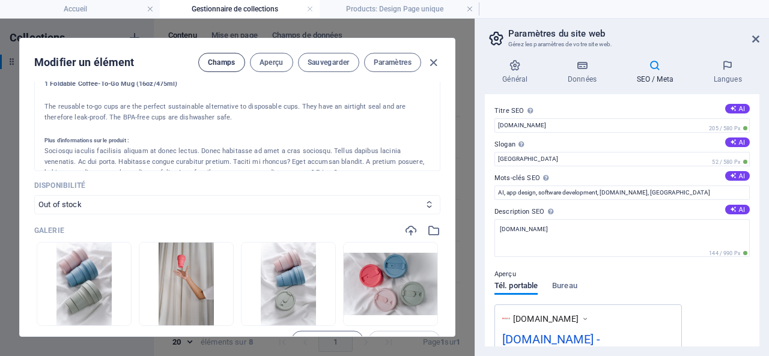
click at [218, 58] on span "Champs" at bounding box center [222, 63] width 28 height 10
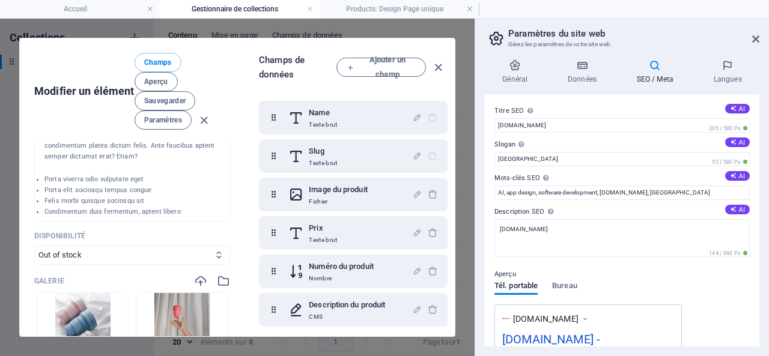
scroll to position [137, 0]
click at [54, 259] on select "In stock Out of stock" at bounding box center [132, 255] width 196 height 19
select select "In stock"
click at [34, 252] on select "In stock Out of stock" at bounding box center [132, 255] width 196 height 19
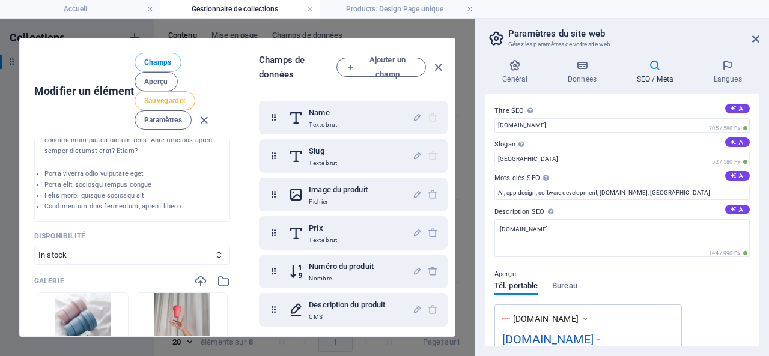
click at [172, 100] on span "Sauvegarder" at bounding box center [165, 101] width 42 height 10
click at [156, 120] on span "Paramètres" at bounding box center [163, 120] width 38 height 10
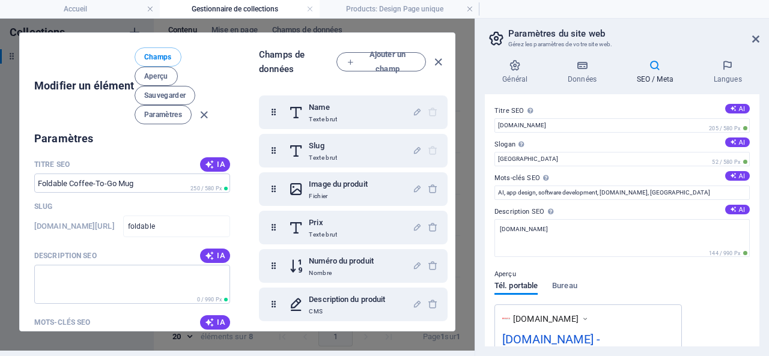
scroll to position [871, 0]
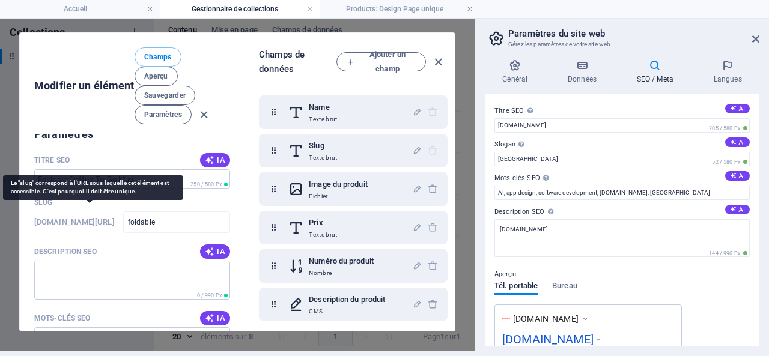
drag, startPoint x: 65, startPoint y: 228, endPoint x: 99, endPoint y: 216, distance: 36.5
click at [99, 216] on h6 "[DOMAIN_NAME][URL]" at bounding box center [74, 222] width 81 height 14
copy h6 "/products-élément/"
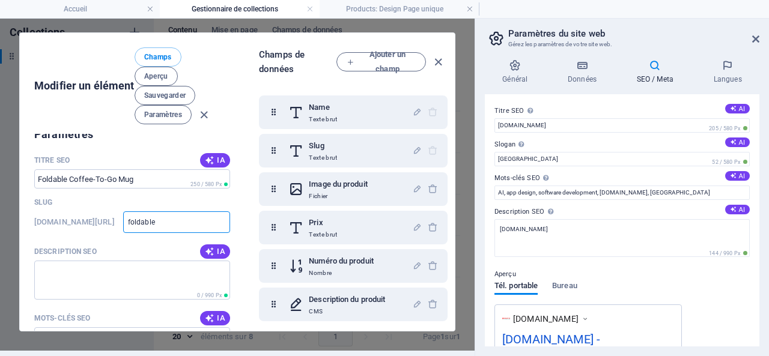
drag, startPoint x: 188, startPoint y: 221, endPoint x: 153, endPoint y: 221, distance: 34.9
click at [153, 221] on div "www.example.com/products-élément/ foldable ​" at bounding box center [132, 223] width 196 height 22
click at [189, 221] on input "foldable" at bounding box center [176, 223] width 107 height 22
click at [439, 55] on icon "button" at bounding box center [439, 62] width 14 height 14
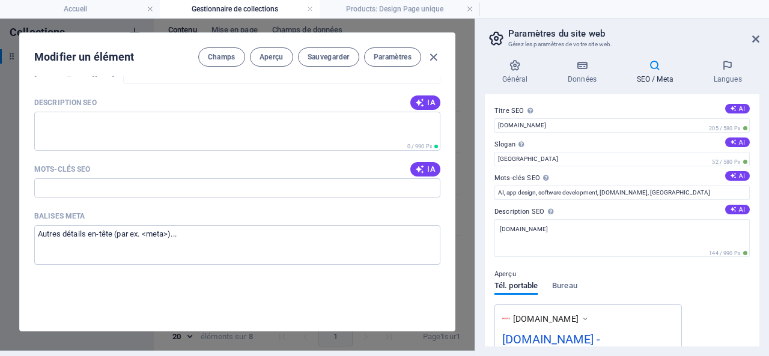
scroll to position [772, 0]
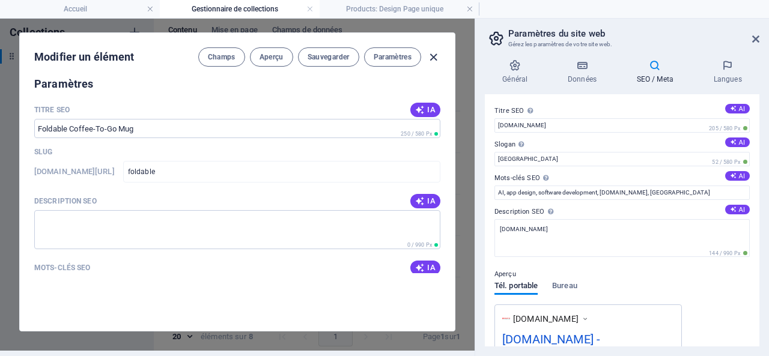
click at [432, 50] on icon "button" at bounding box center [434, 57] width 14 height 14
type input "foldable"
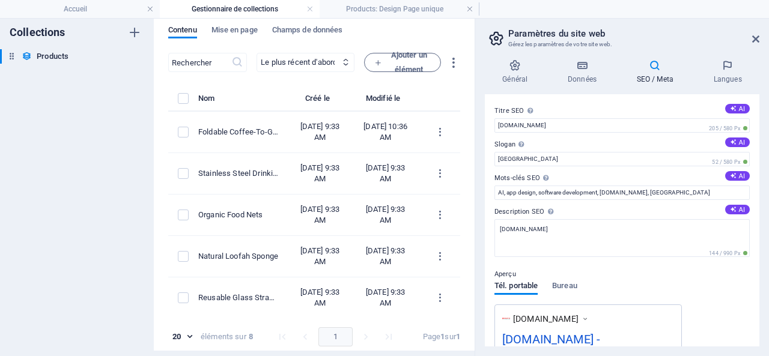
click at [90, 130] on div "Collections Products Products" at bounding box center [77, 182] width 154 height 338
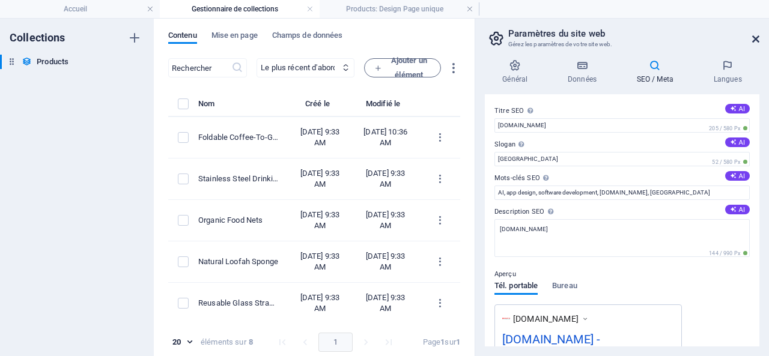
click at [754, 37] on icon at bounding box center [756, 39] width 7 height 10
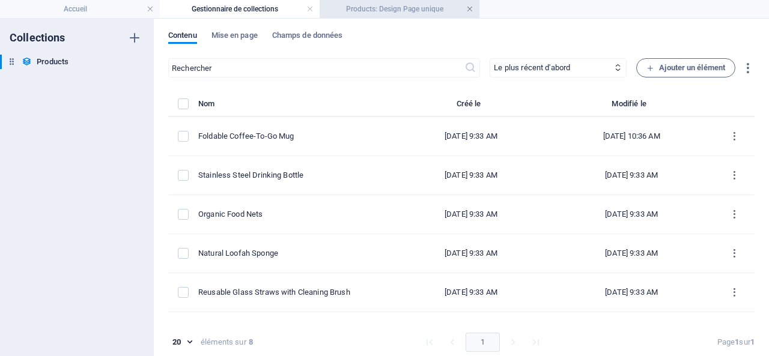
click at [468, 9] on link at bounding box center [469, 9] width 7 height 11
click at [308, 10] on link at bounding box center [310, 9] width 7 height 11
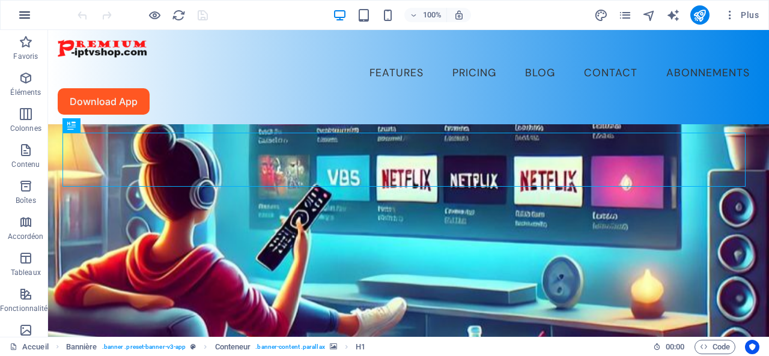
click at [20, 7] on button "button" at bounding box center [24, 15] width 29 height 29
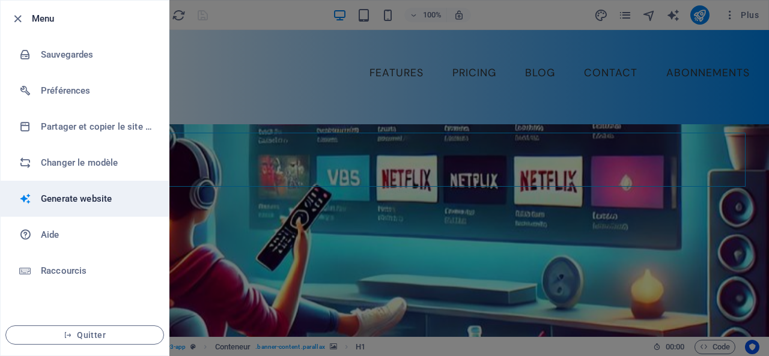
drag, startPoint x: 81, startPoint y: 196, endPoint x: 60, endPoint y: 198, distance: 21.2
click at [60, 198] on h6 "Generate website" at bounding box center [96, 199] width 111 height 14
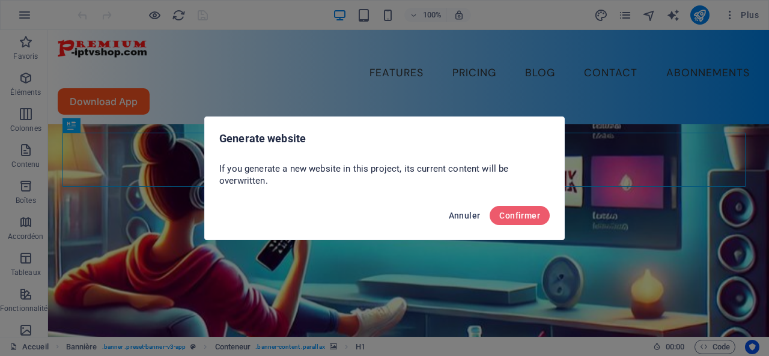
click at [462, 213] on span "Annuler" at bounding box center [465, 216] width 32 height 10
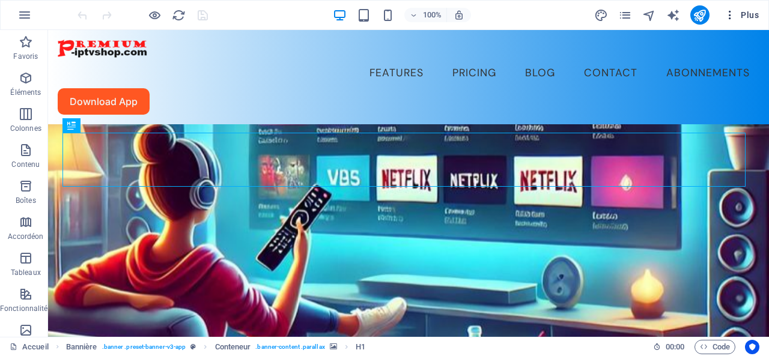
click at [754, 15] on span "Plus" at bounding box center [741, 15] width 35 height 12
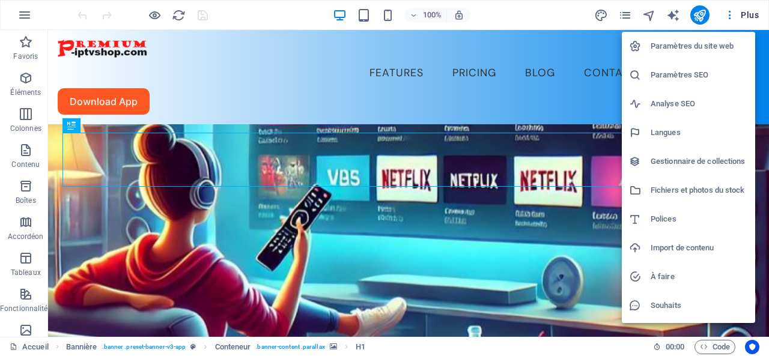
click at [707, 45] on h6 "Paramètres du site web" at bounding box center [699, 46] width 97 height 14
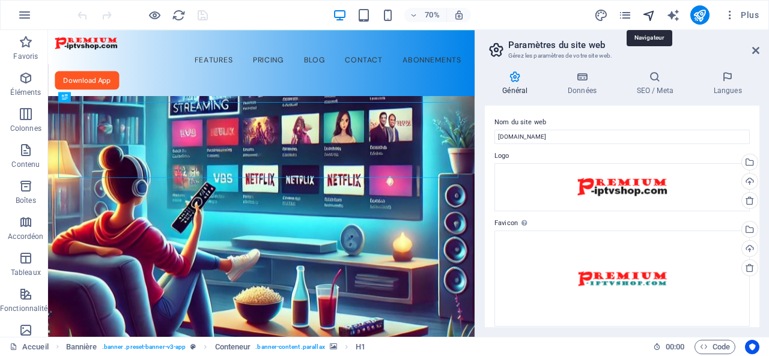
click at [649, 15] on icon "navigator" at bounding box center [650, 15] width 14 height 14
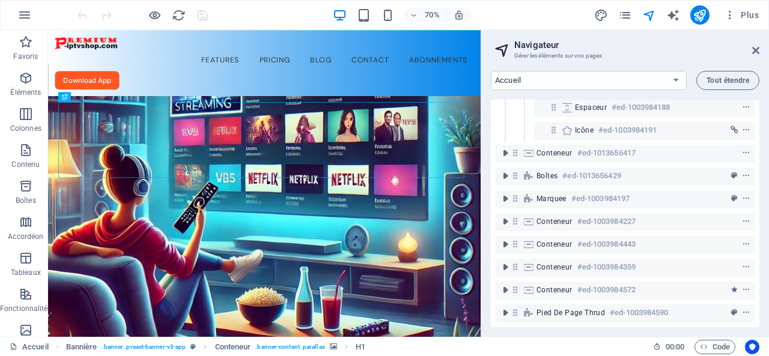
scroll to position [243, 0]
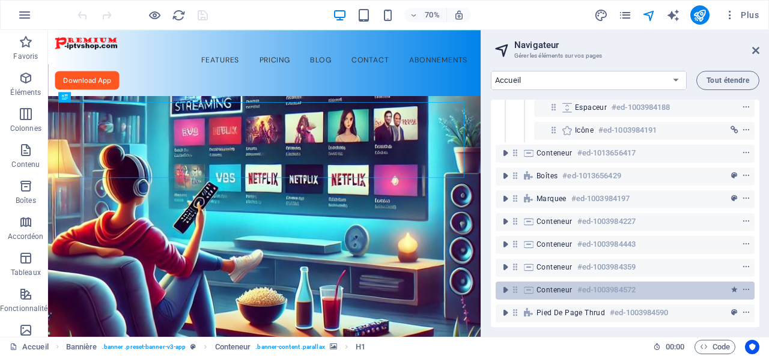
click at [602, 283] on h6 "#ed-1003984572" at bounding box center [607, 290] width 58 height 14
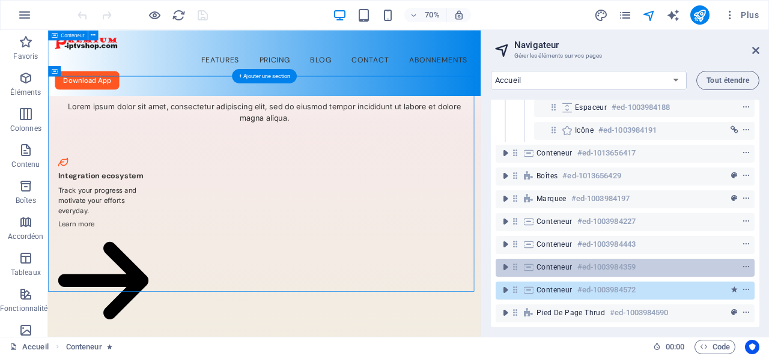
click at [591, 260] on h6 "#ed-1003984359" at bounding box center [607, 267] width 58 height 14
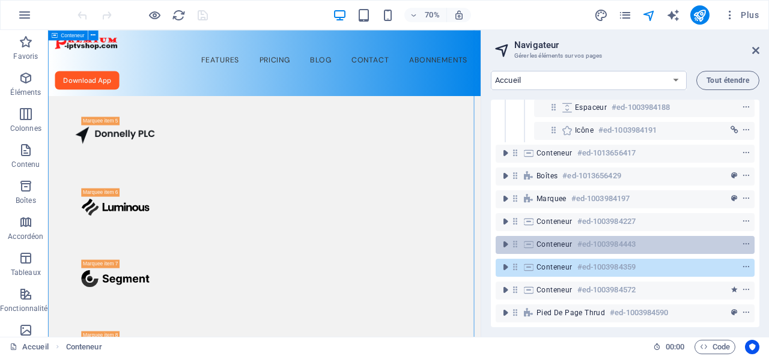
click at [588, 237] on h6 "#ed-1003984443" at bounding box center [607, 244] width 58 height 14
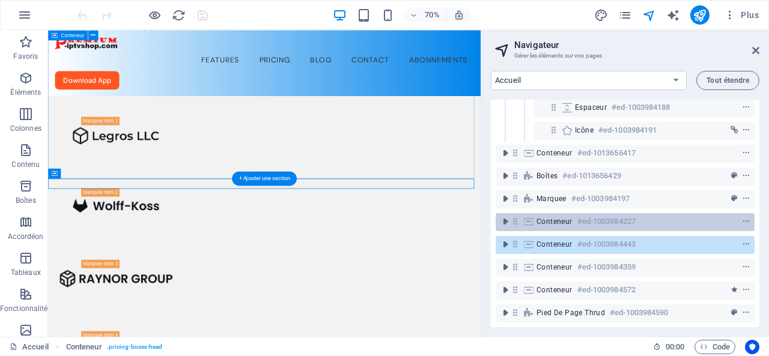
click at [587, 215] on h6 "#ed-1003984227" at bounding box center [607, 222] width 58 height 14
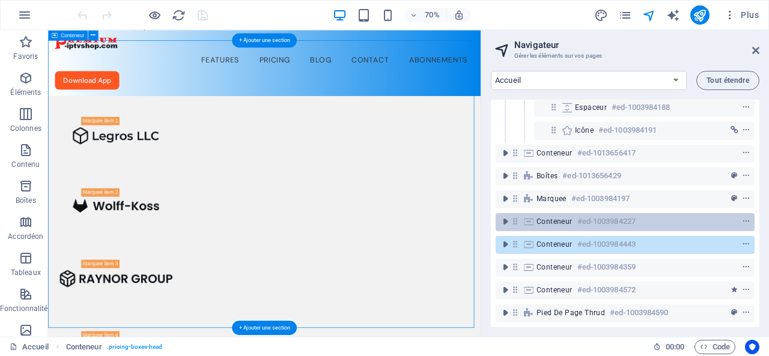
scroll to position [1291, 0]
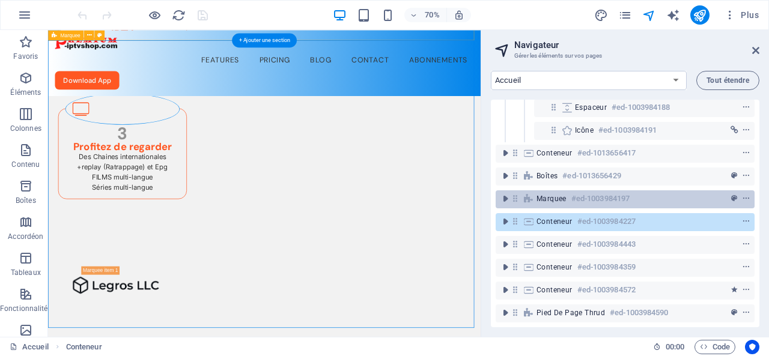
click at [572, 192] on h6 "#ed-1003984197" at bounding box center [601, 199] width 58 height 14
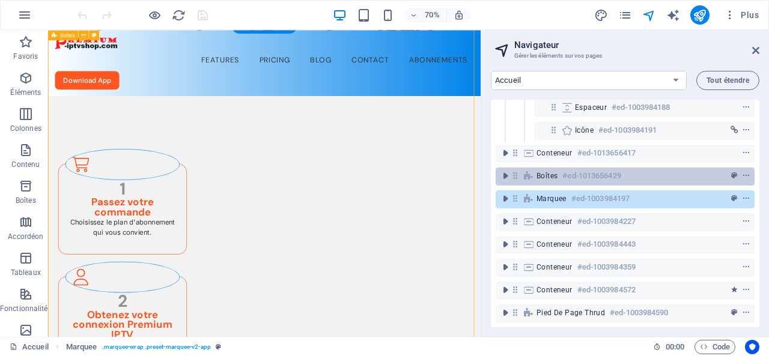
click at [567, 169] on h6 "#ed-1013656429" at bounding box center [592, 176] width 58 height 14
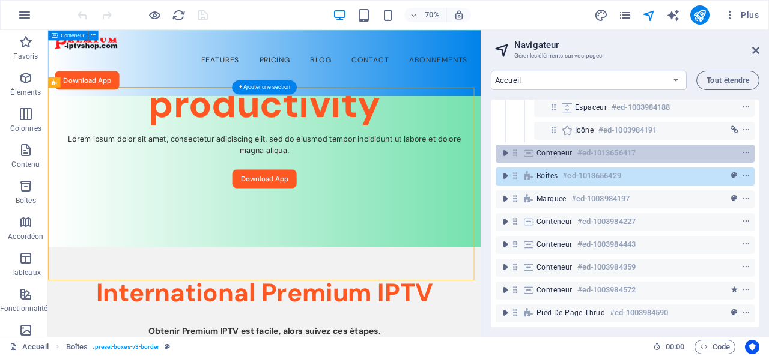
click at [559, 148] on span "Conteneur" at bounding box center [555, 153] width 36 height 10
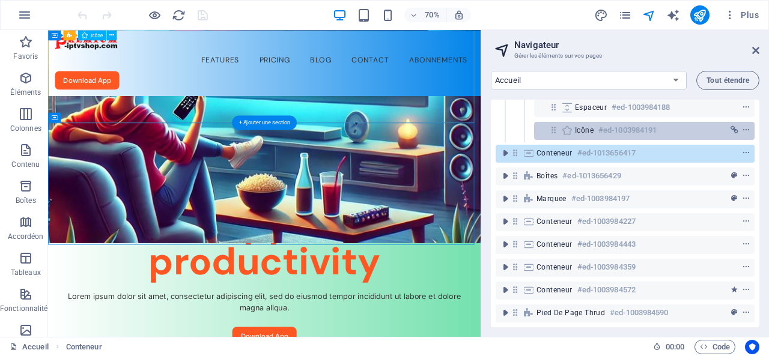
click at [585, 126] on span "Icône" at bounding box center [584, 131] width 19 height 10
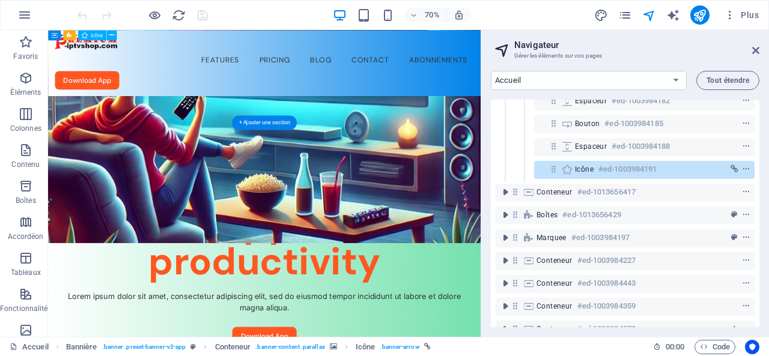
scroll to position [183, 0]
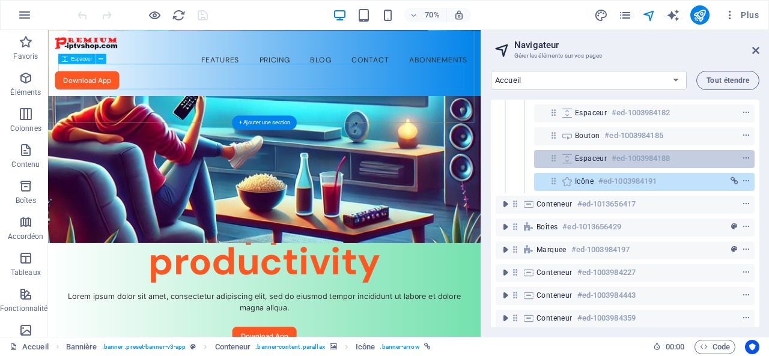
click at [576, 160] on span "Espaceur" at bounding box center [591, 159] width 32 height 10
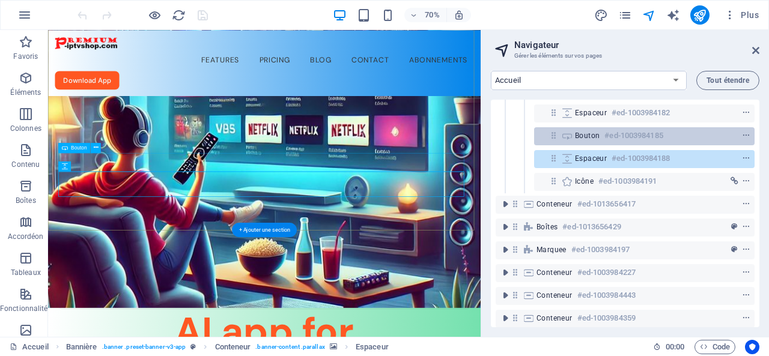
click at [580, 138] on span "Bouton" at bounding box center [587, 136] width 25 height 10
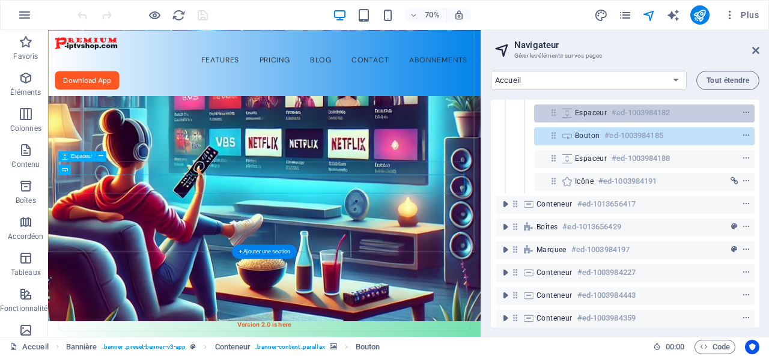
click at [585, 114] on span "Espaceur" at bounding box center [591, 113] width 32 height 10
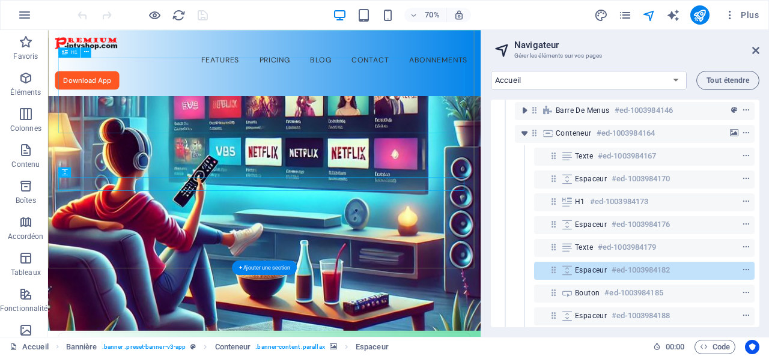
scroll to position [0, 0]
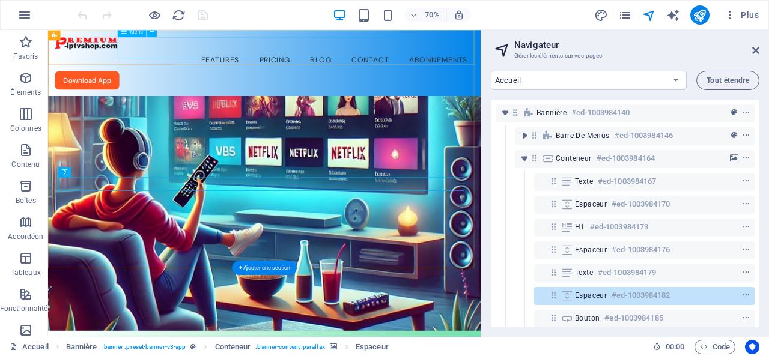
click at [501, 58] on nav "Features Pricing Blog Contact Abonnements" at bounding box center [357, 73] width 599 height 30
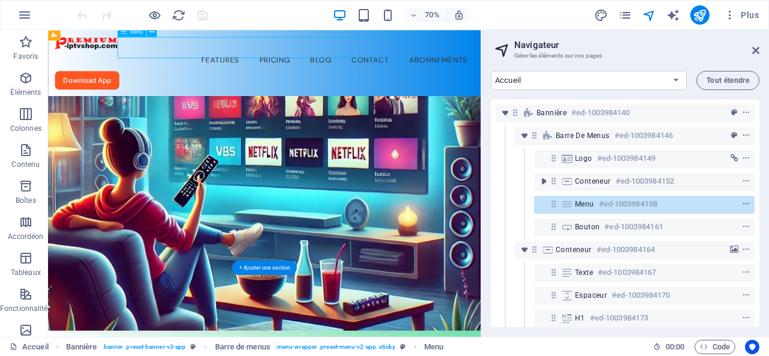
click at [499, 58] on nav "Features Pricing Blog Contact Abonnements" at bounding box center [357, 73] width 599 height 30
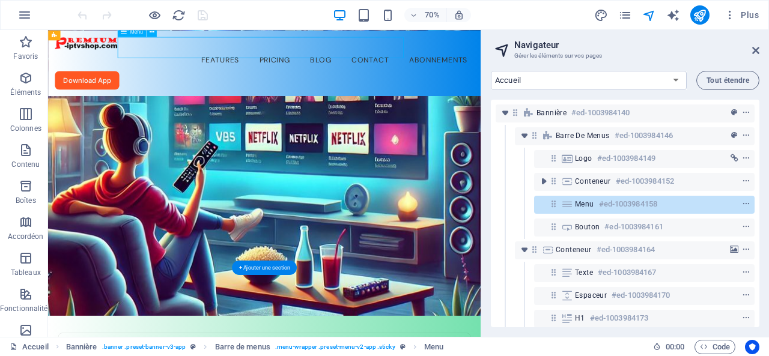
scroll to position [12, 0]
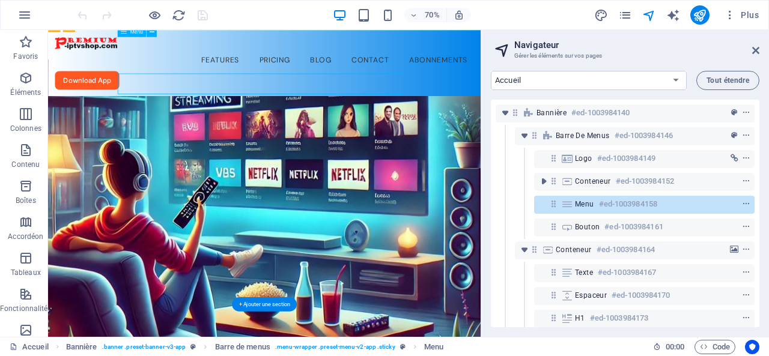
click at [499, 58] on nav "Features Pricing Blog Contact Abonnements" at bounding box center [357, 73] width 599 height 30
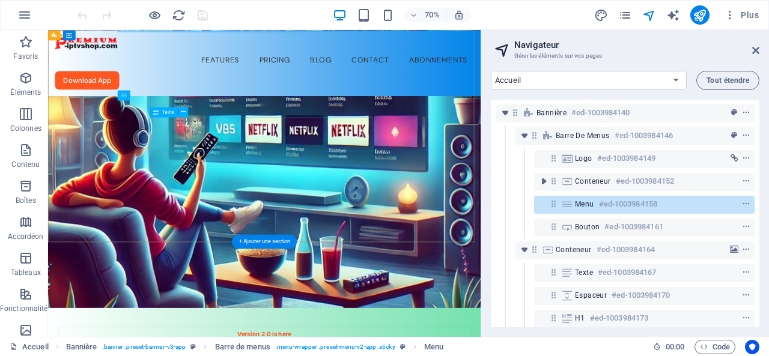
scroll to position [0, 0]
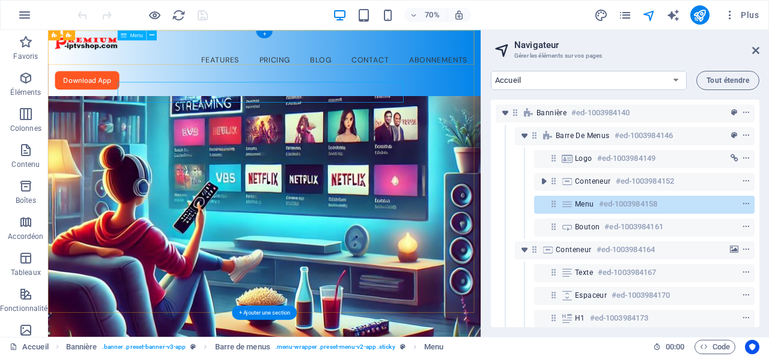
click at [489, 58] on nav "Features Pricing Blog Contact Abonnements" at bounding box center [357, 73] width 599 height 30
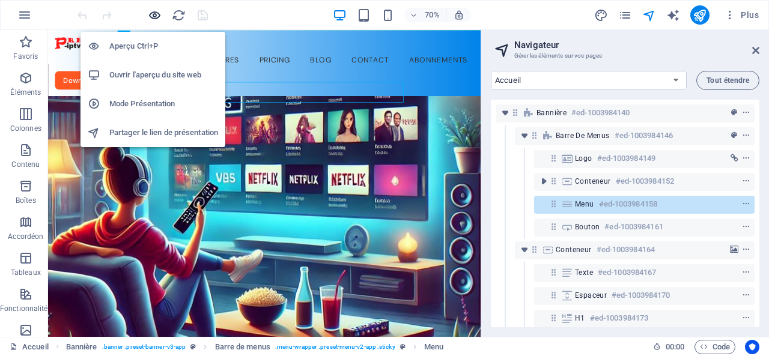
click at [153, 13] on icon "button" at bounding box center [155, 15] width 14 height 14
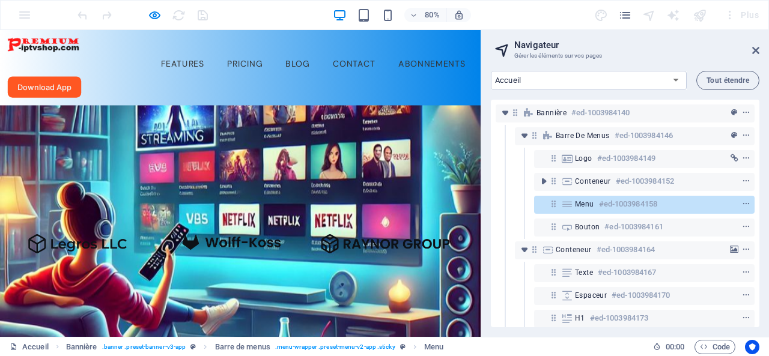
click at [515, 58] on link "Abonnements" at bounding box center [540, 73] width 103 height 30
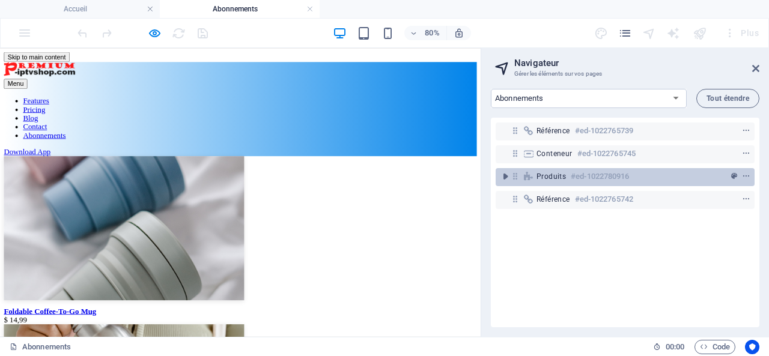
click at [549, 176] on span "Produits" at bounding box center [551, 177] width 29 height 10
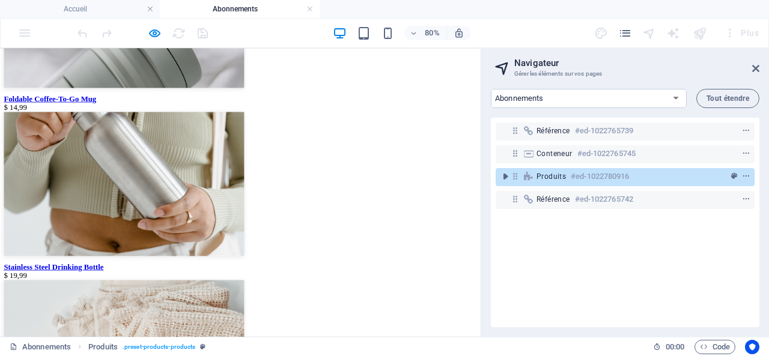
click at [549, 176] on span "Produits" at bounding box center [551, 177] width 29 height 10
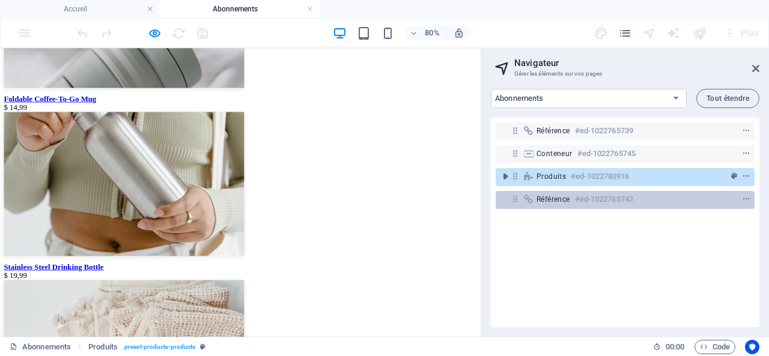
click at [571, 204] on div "Référence #ed-1022765742" at bounding box center [616, 199] width 158 height 14
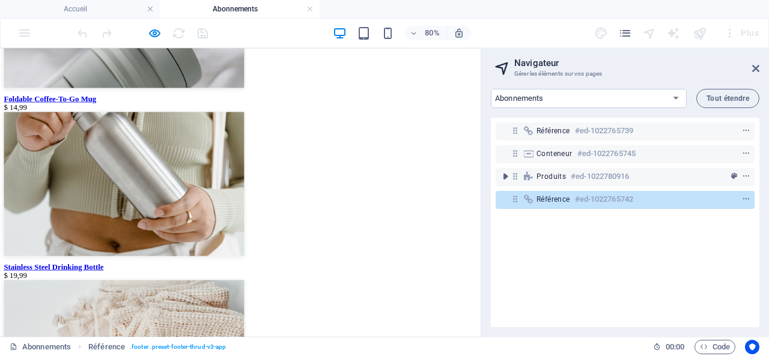
scroll to position [543, 0]
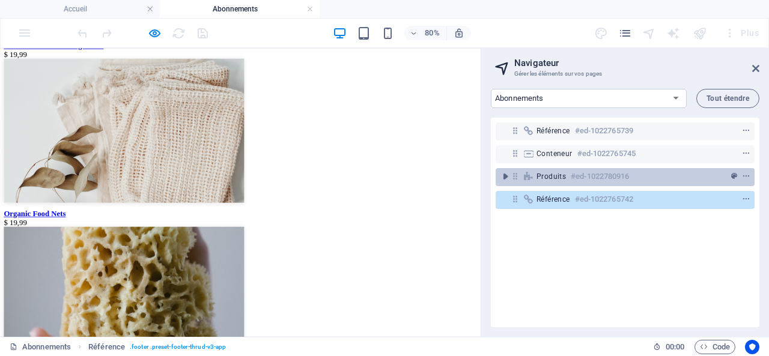
click at [557, 176] on span "Produits" at bounding box center [551, 177] width 29 height 10
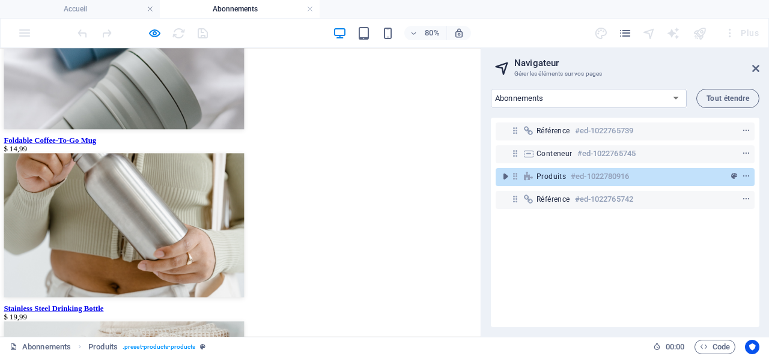
scroll to position [145, 0]
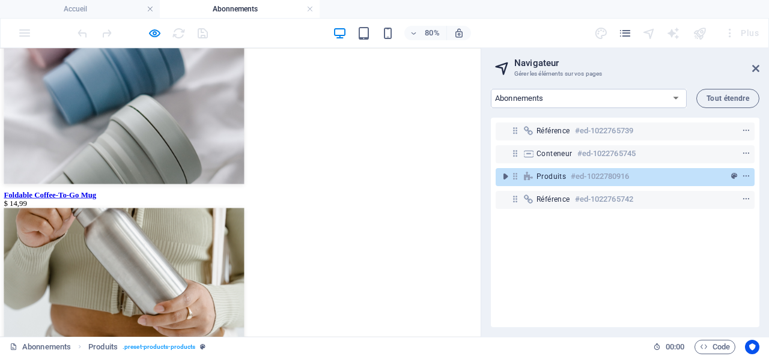
click at [68, 187] on figure at bounding box center [300, 129] width 591 height 183
click at [676, 98] on select "Accueil Features Pricing Blog Contact Privacy Legal Notice Abonnements Products…" at bounding box center [589, 98] width 196 height 19
select select "18331933-fr"
click at [491, 89] on select "Accueil Features Pricing Blog Contact Privacy Legal Notice Abonnements Products…" at bounding box center [589, 98] width 196 height 19
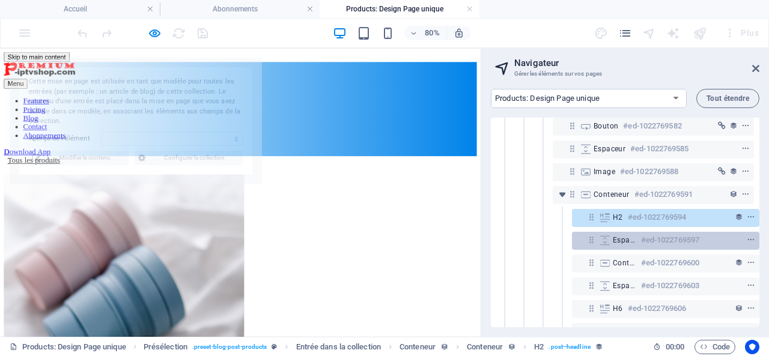
scroll to position [438, 0]
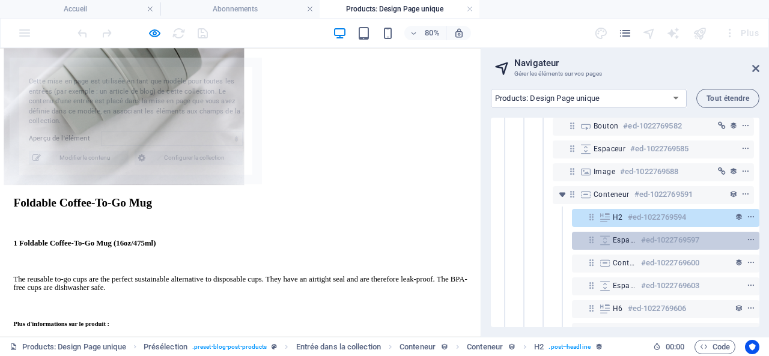
select select "68e4d070d62ec541e20ed49a"
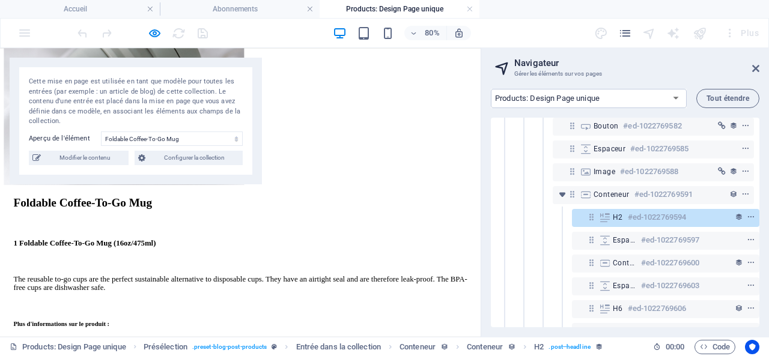
click at [86, 162] on span "Modifier le contenu" at bounding box center [84, 158] width 81 height 14
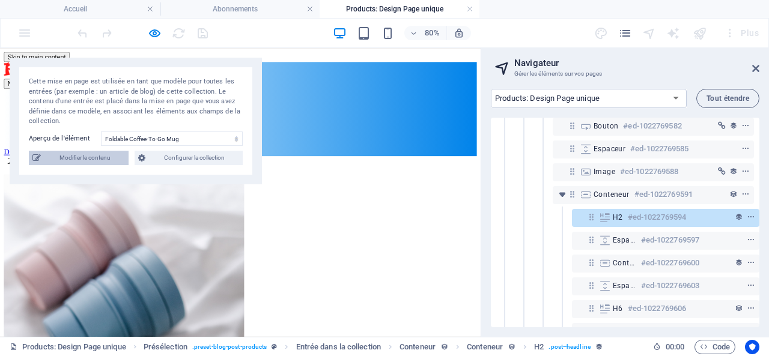
select select
select select "In stock"
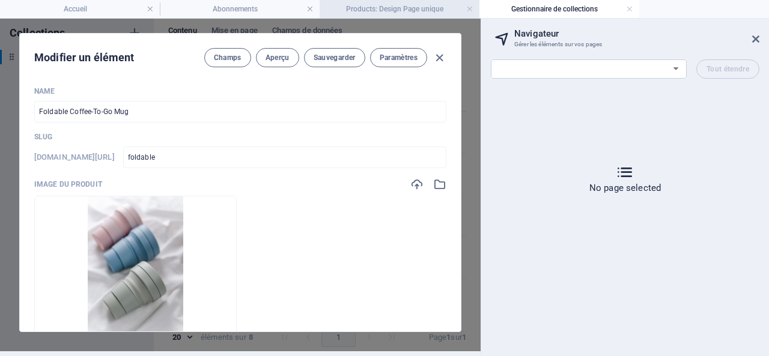
click at [410, 4] on h4 "Products: Design Page unique" at bounding box center [400, 8] width 160 height 13
select select "18331933-fr"
